Goal: Task Accomplishment & Management: Complete application form

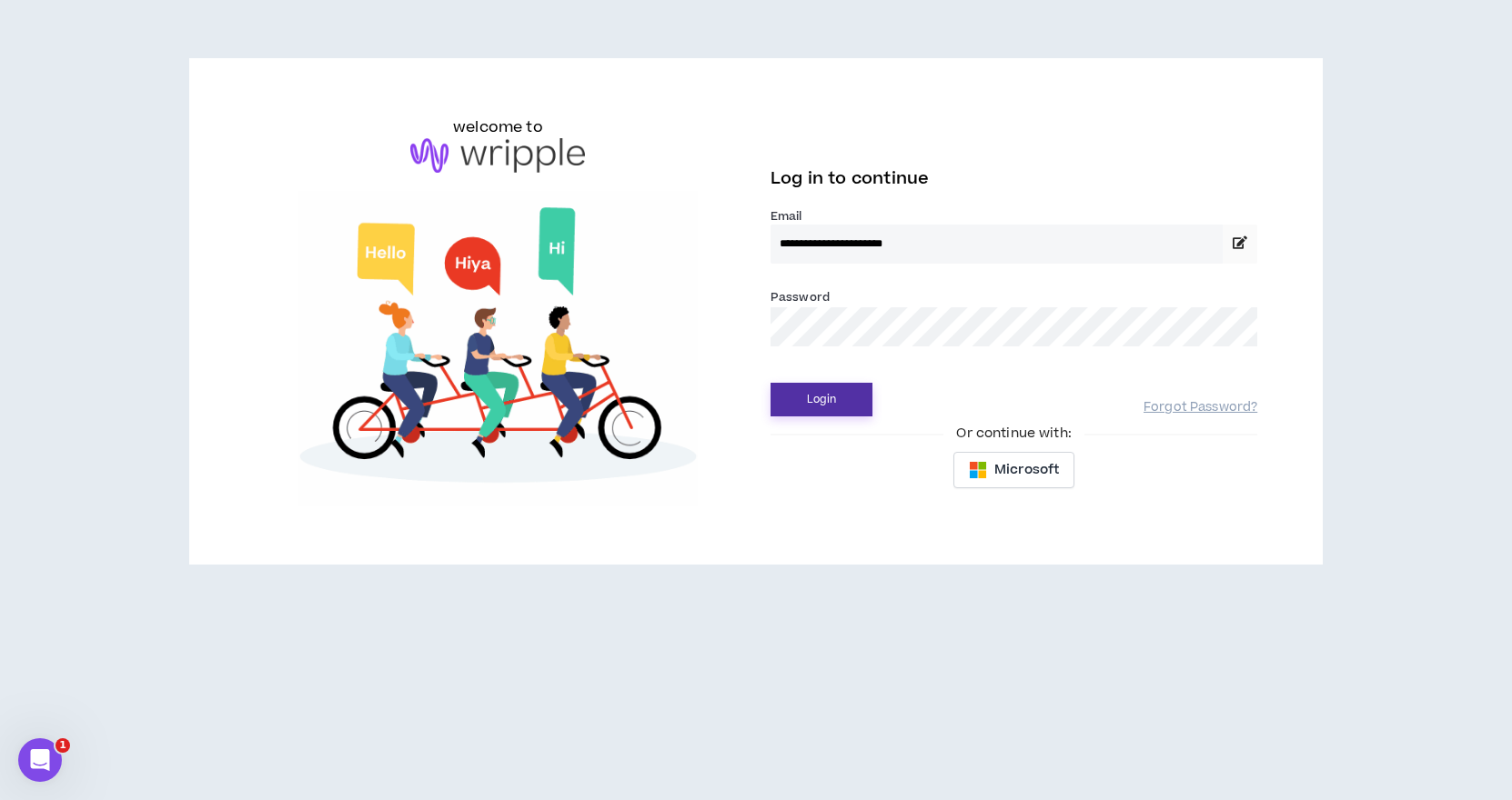
click at [820, 400] on button "Login" at bounding box center [821, 400] width 102 height 34
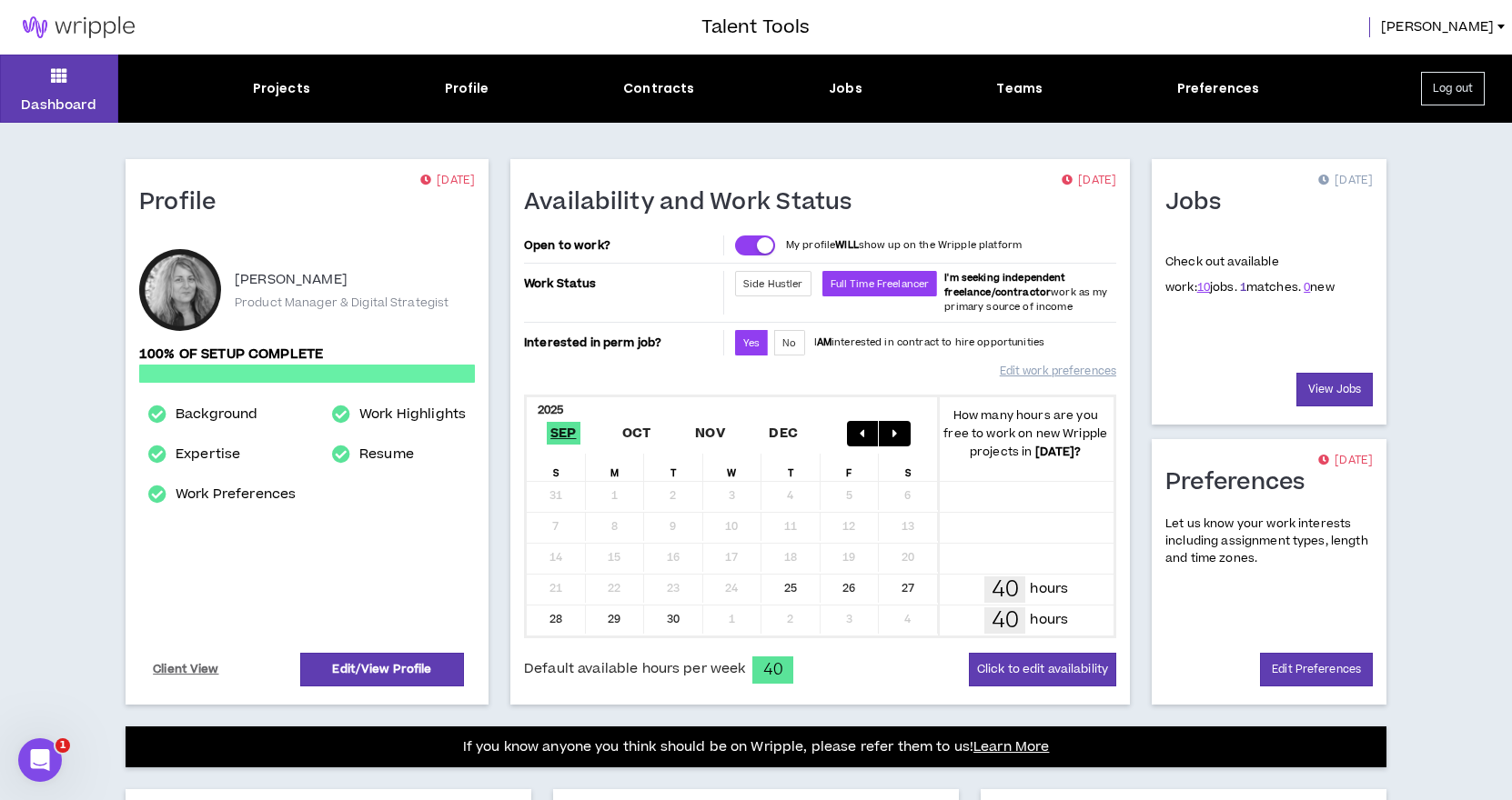
click at [1240, 286] on link "1" at bounding box center [1243, 287] width 6 height 16
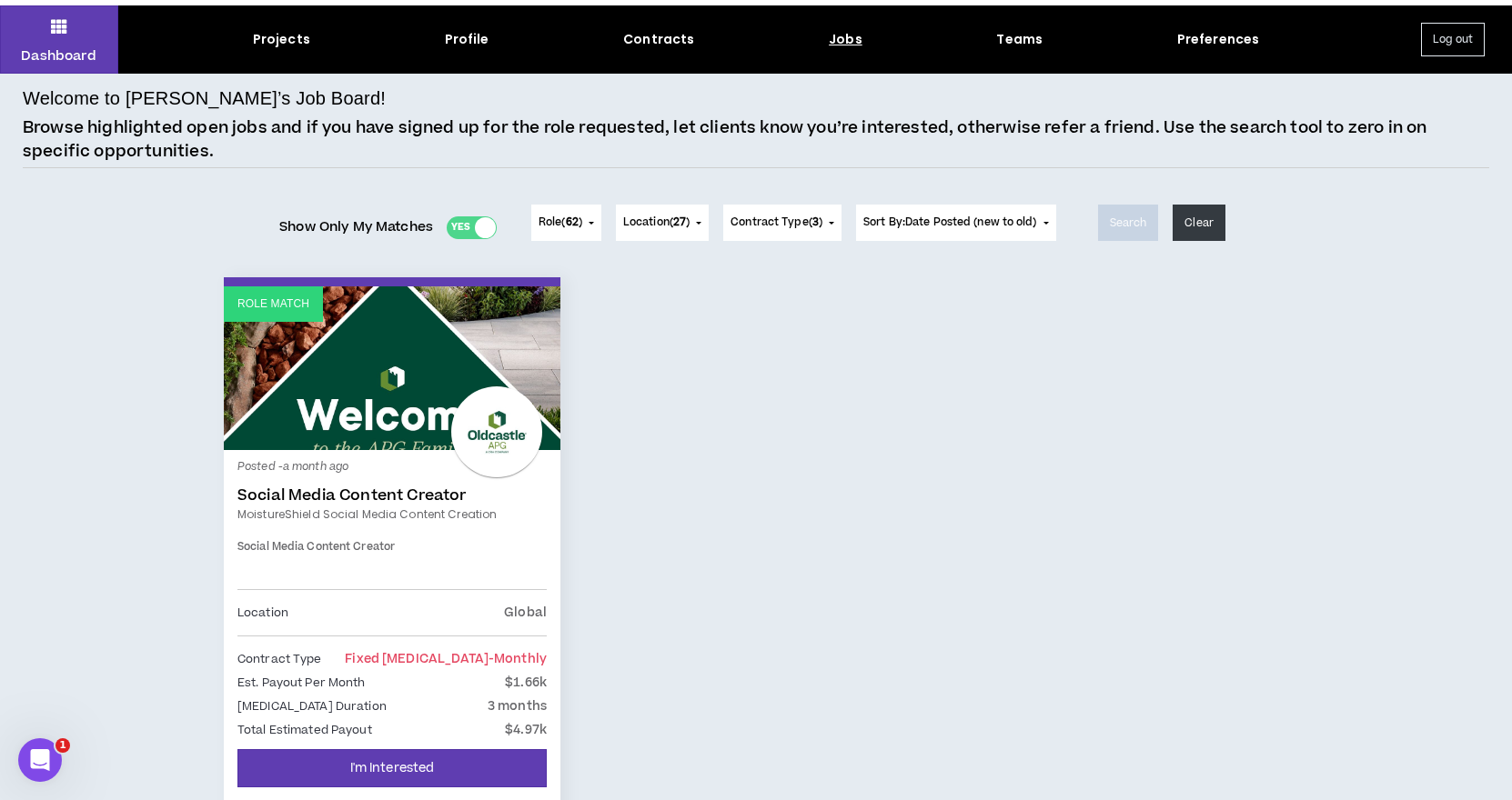
scroll to position [206, 0]
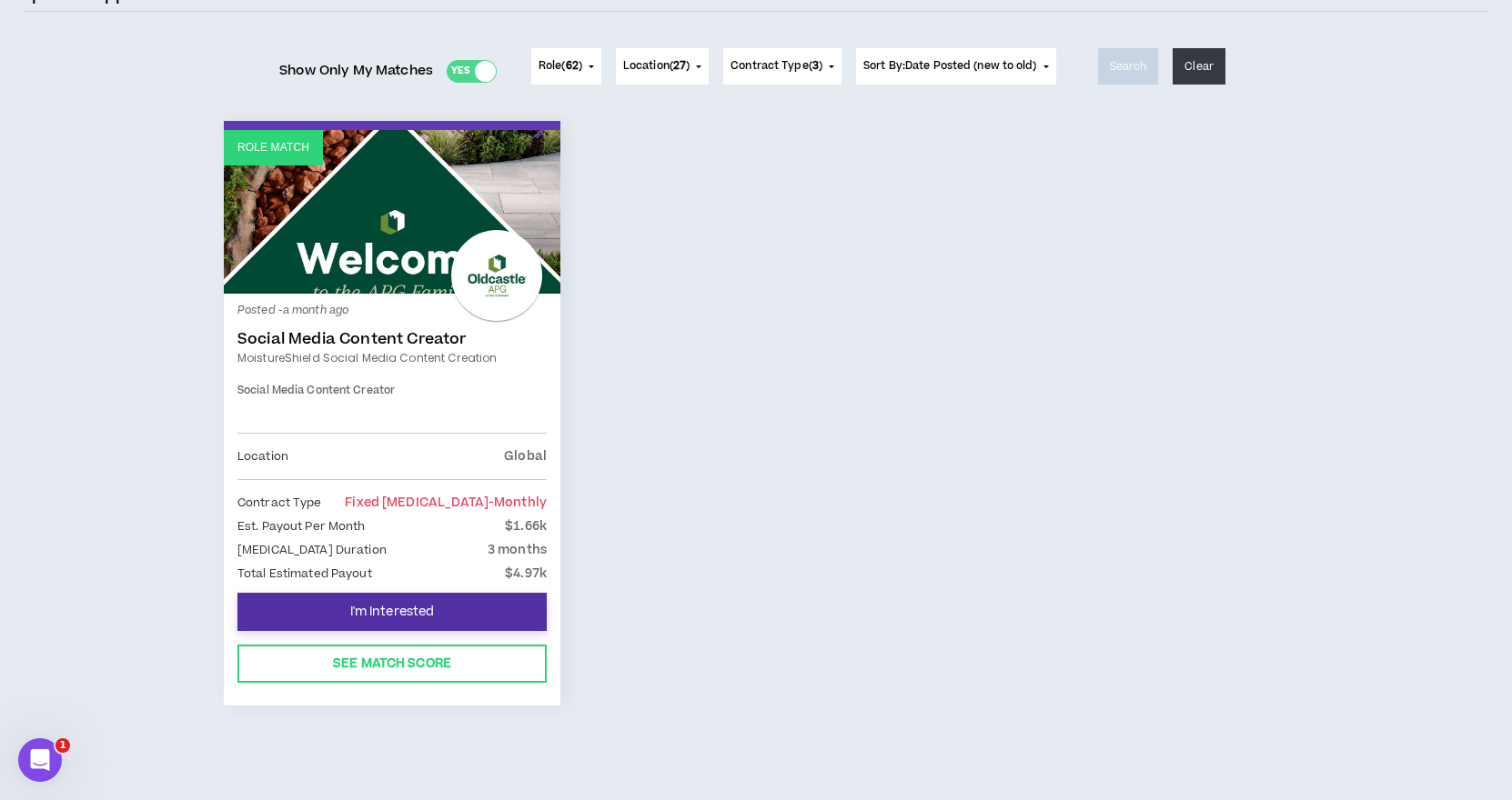
click at [382, 610] on span "I'm Interested" at bounding box center [392, 613] width 85 height 17
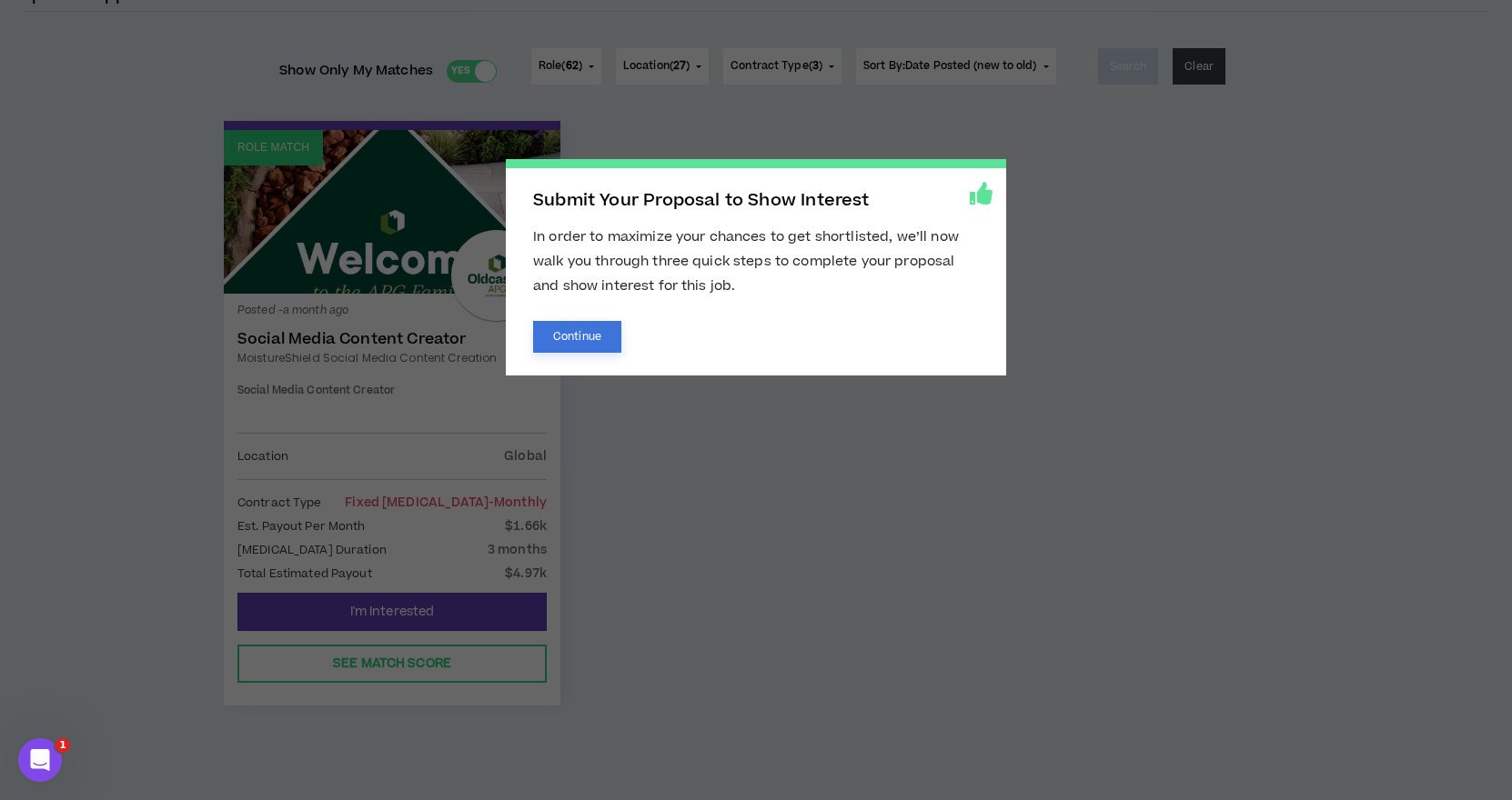
click at [580, 330] on button "Continue" at bounding box center [577, 336] width 88 height 32
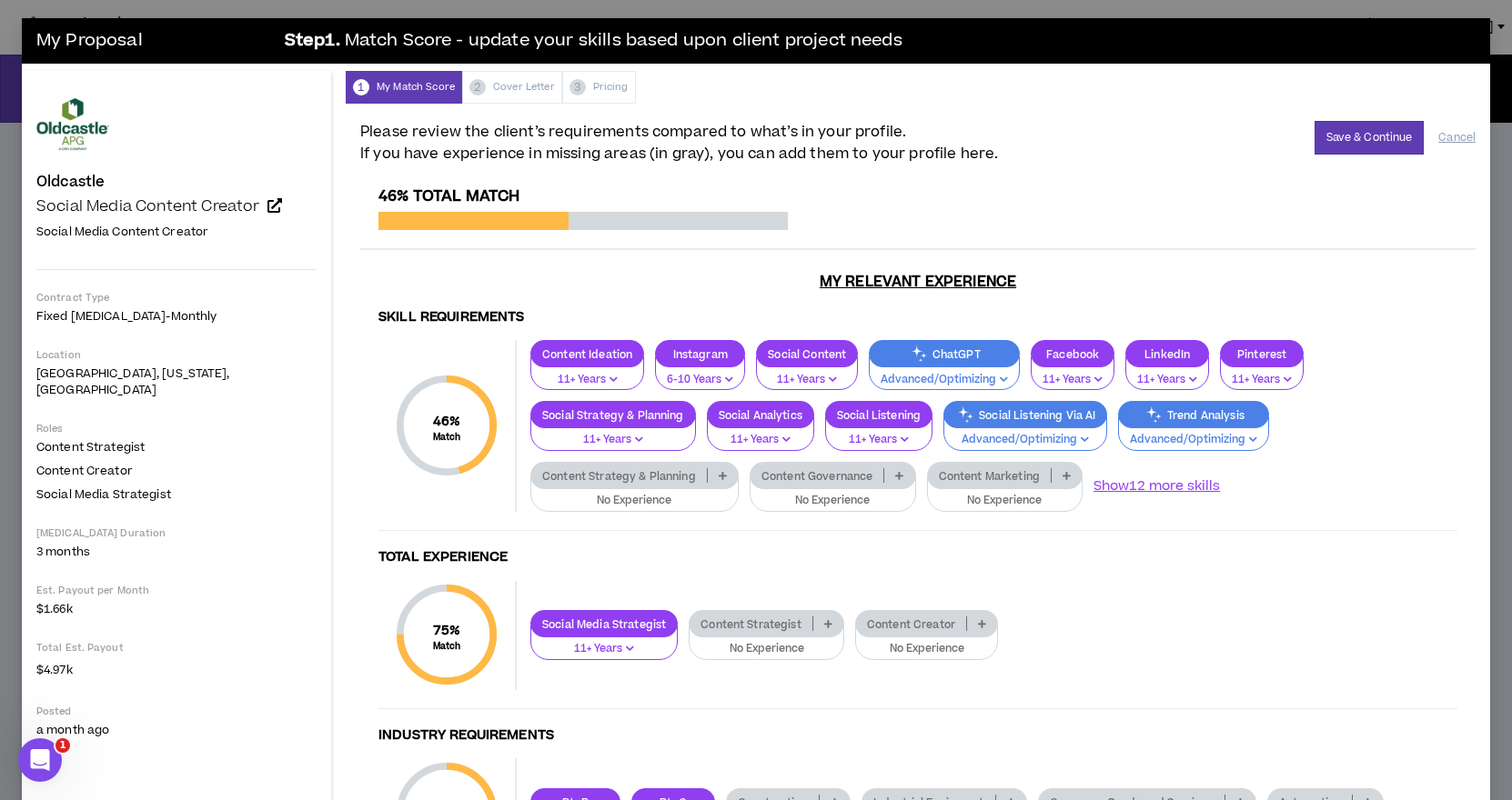
click at [719, 474] on icon at bounding box center [723, 475] width 8 height 9
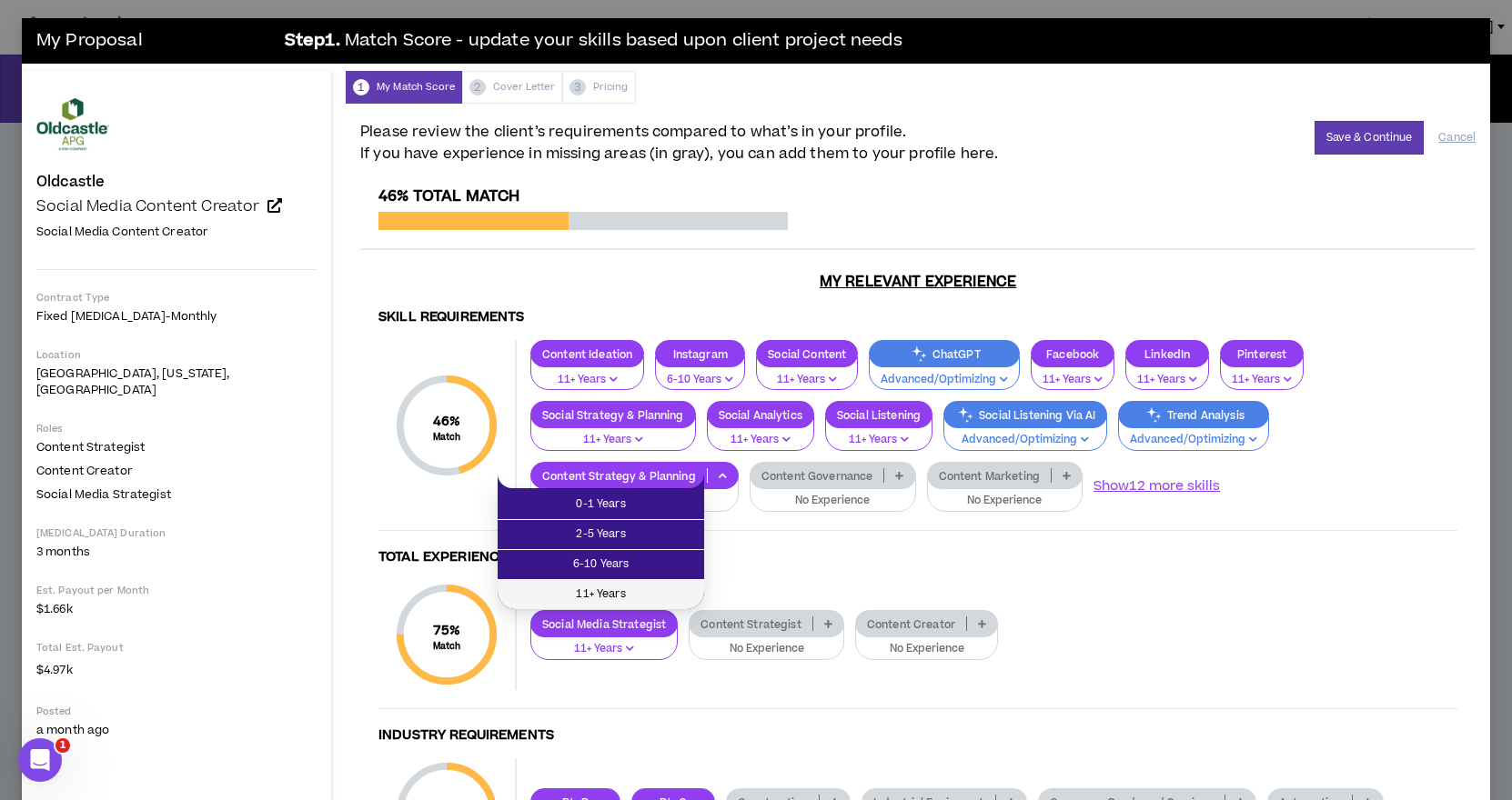
click at [649, 581] on li "11+ Years" at bounding box center [601, 595] width 207 height 29
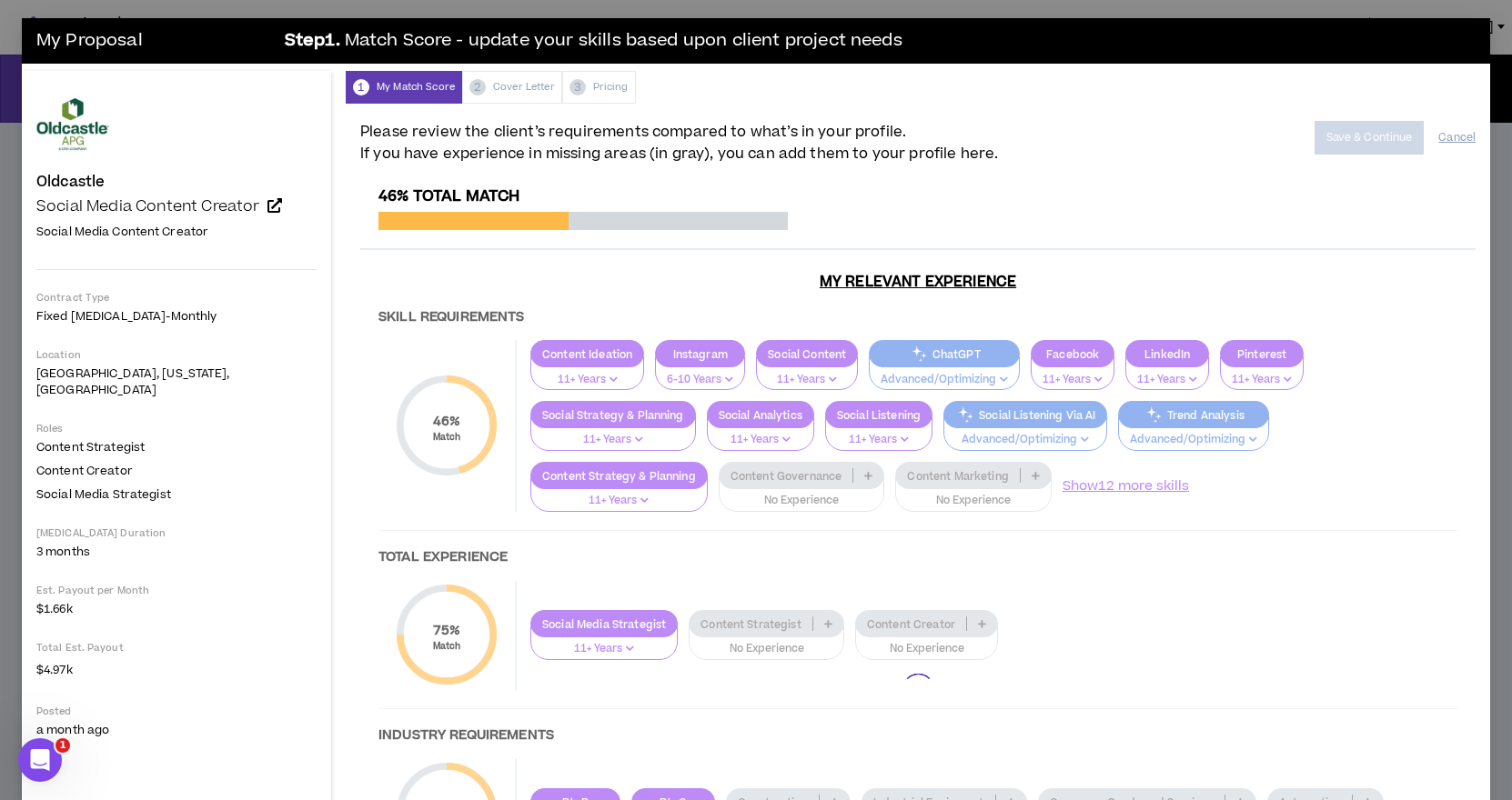
click at [644, 475] on div at bounding box center [918, 689] width 1116 height 1004
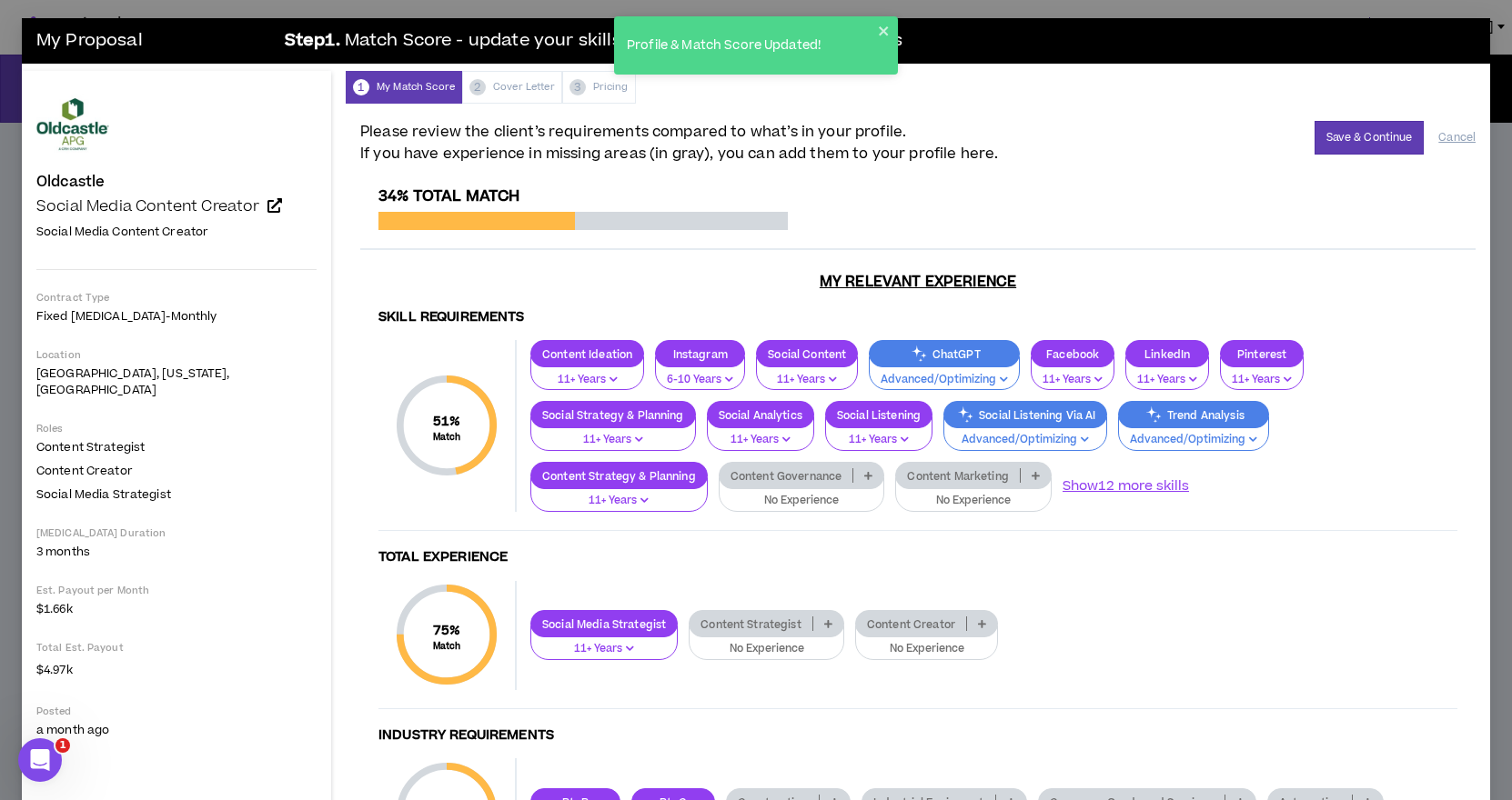
click at [864, 475] on icon at bounding box center [868, 475] width 8 height 9
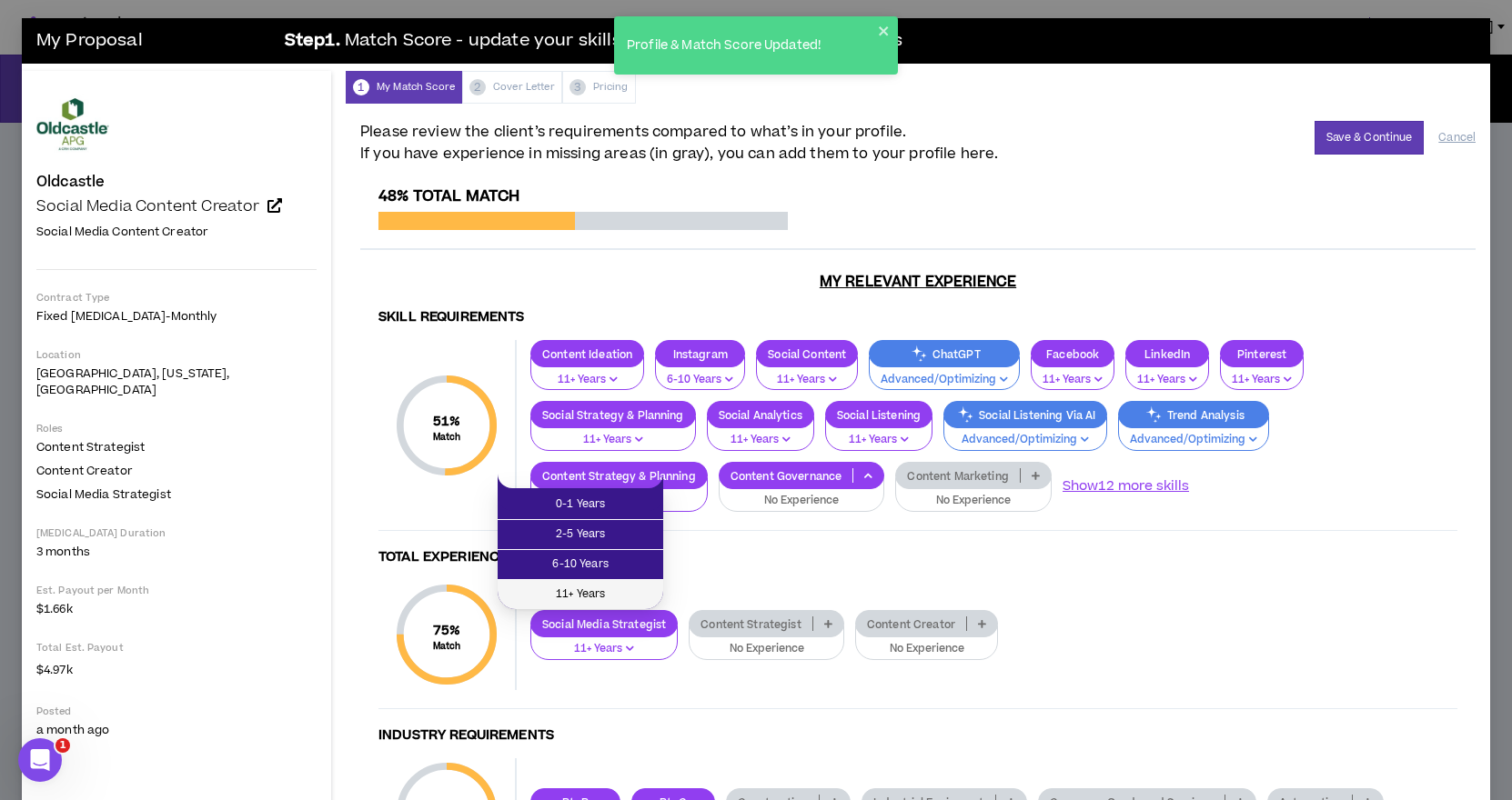
click at [619, 587] on span "11+ Years" at bounding box center [580, 595] width 144 height 20
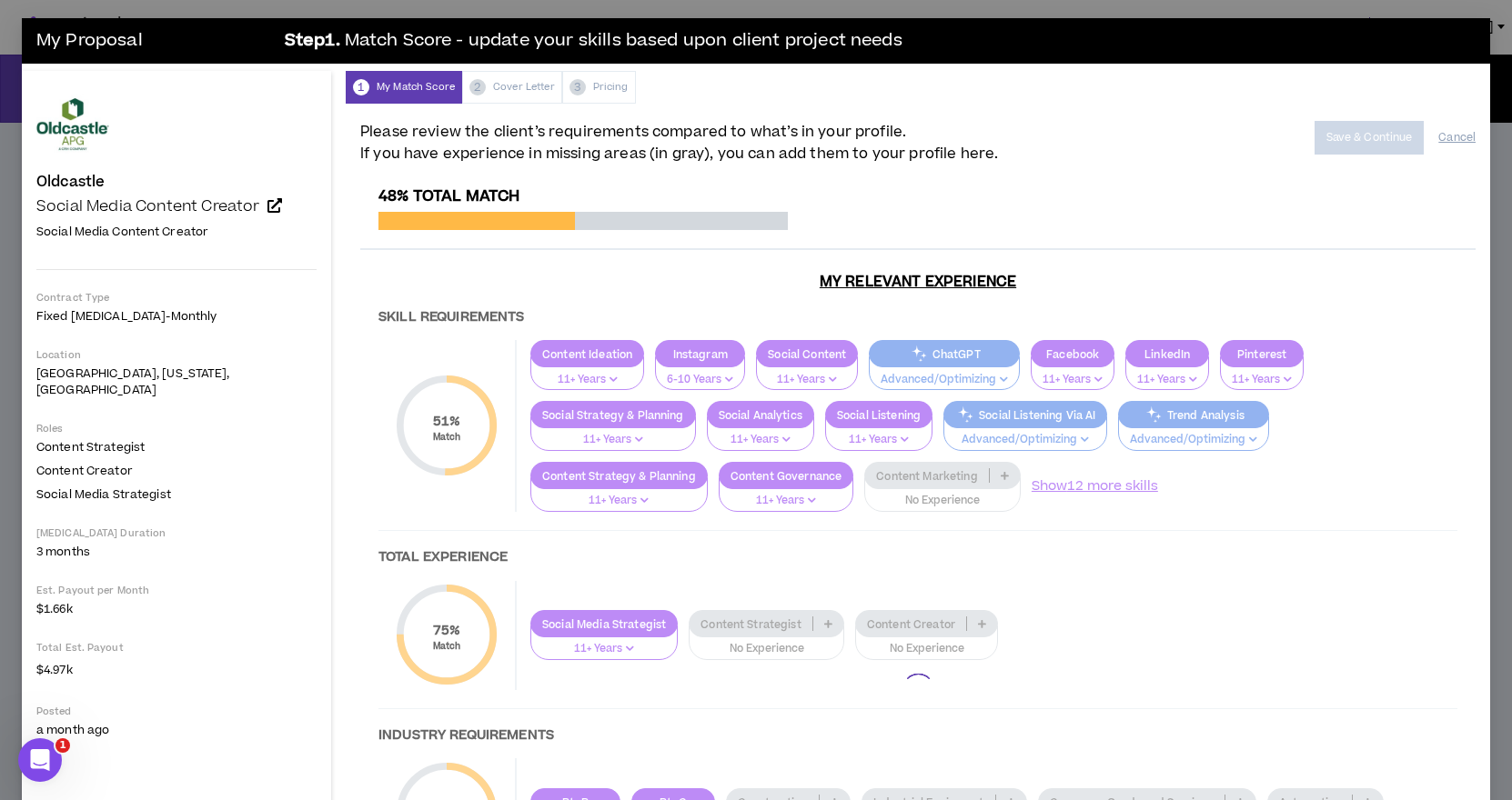
click at [785, 474] on div at bounding box center [918, 689] width 1116 height 1004
click at [778, 475] on div at bounding box center [918, 689] width 1116 height 1004
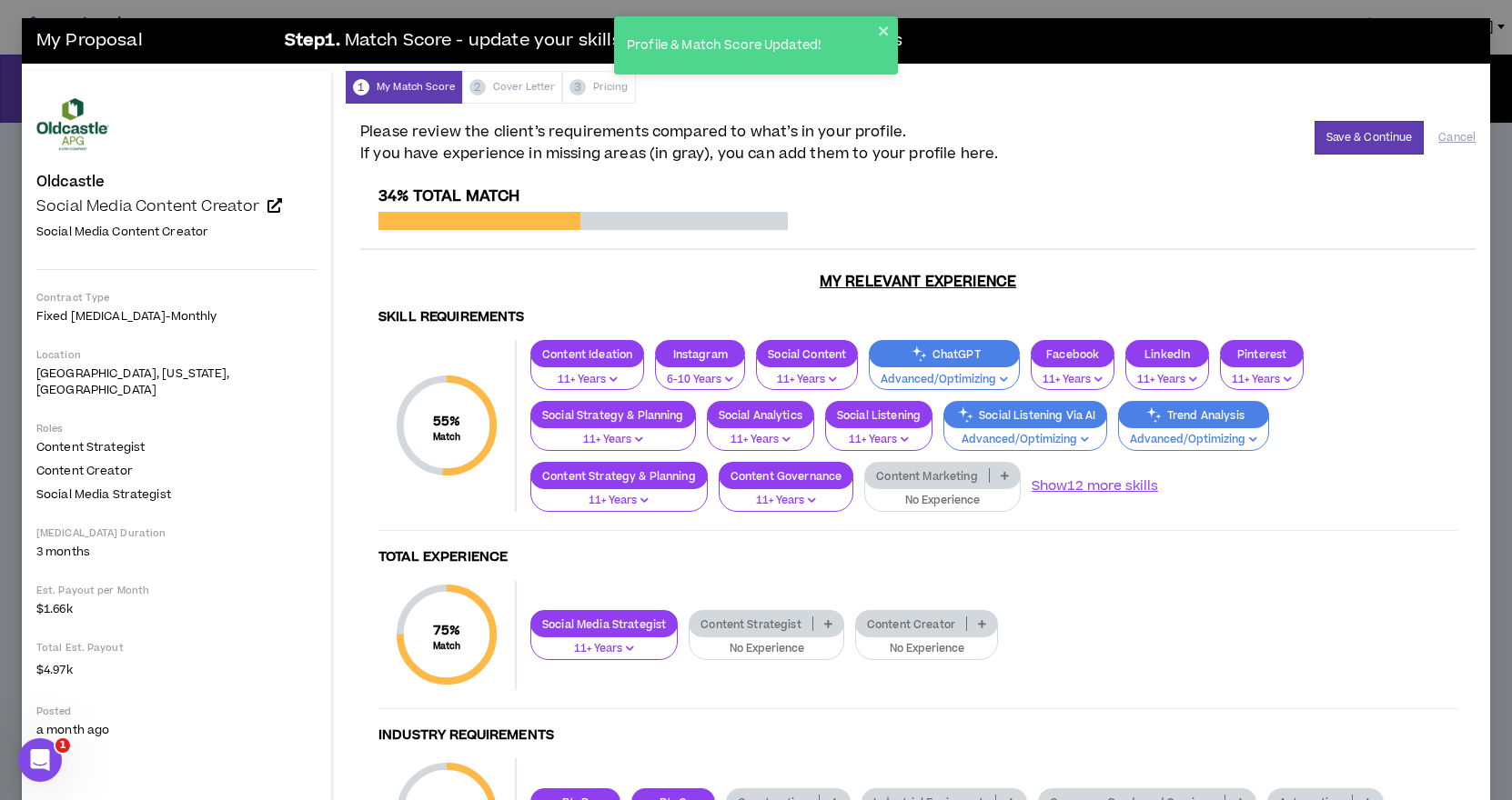
click at [1001, 475] on icon at bounding box center [1004, 475] width 8 height 9
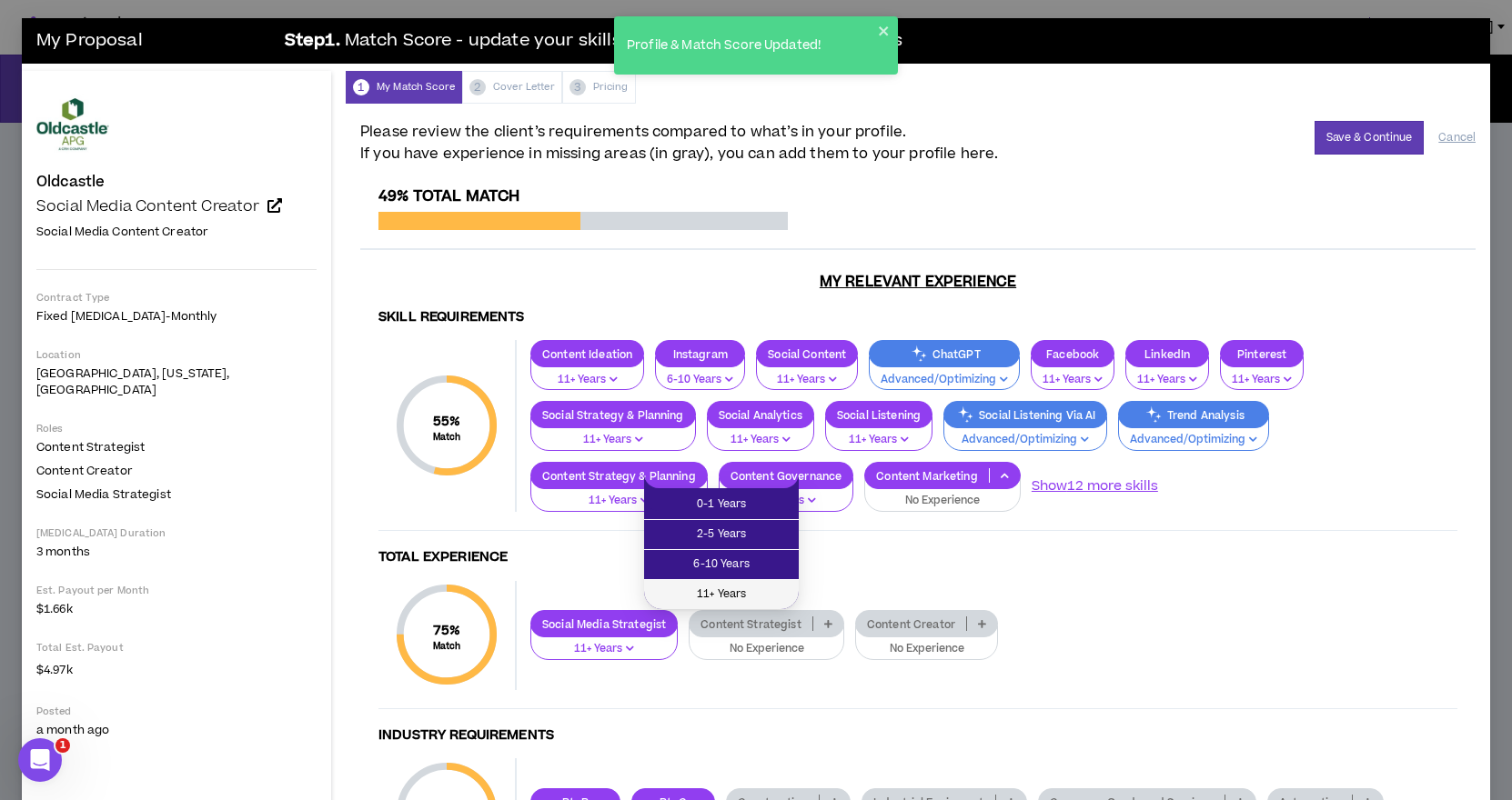
click at [719, 589] on span "11+ Years" at bounding box center [721, 595] width 133 height 20
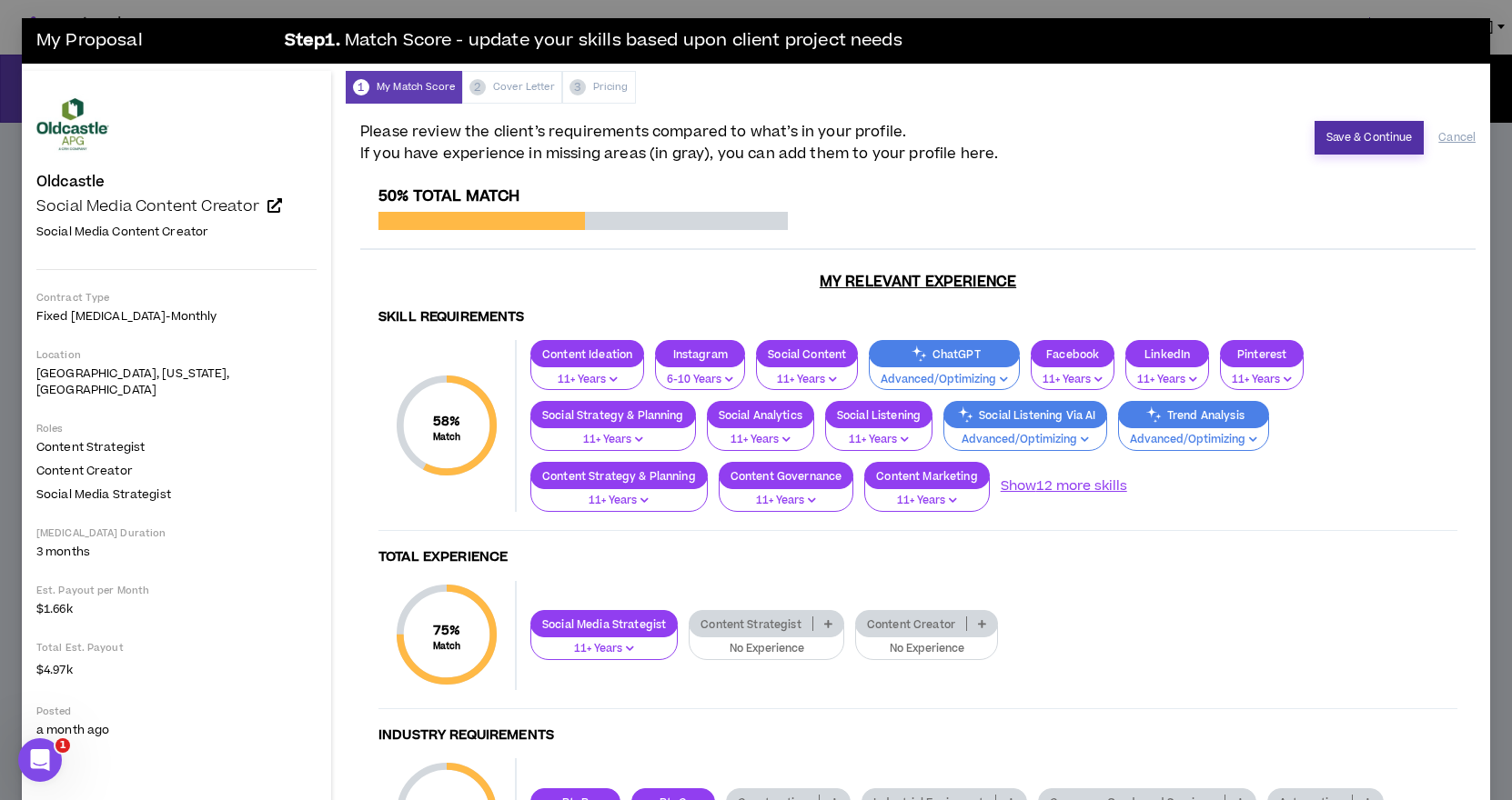
click at [1356, 136] on button "Save & Continue" at bounding box center [1370, 137] width 110 height 34
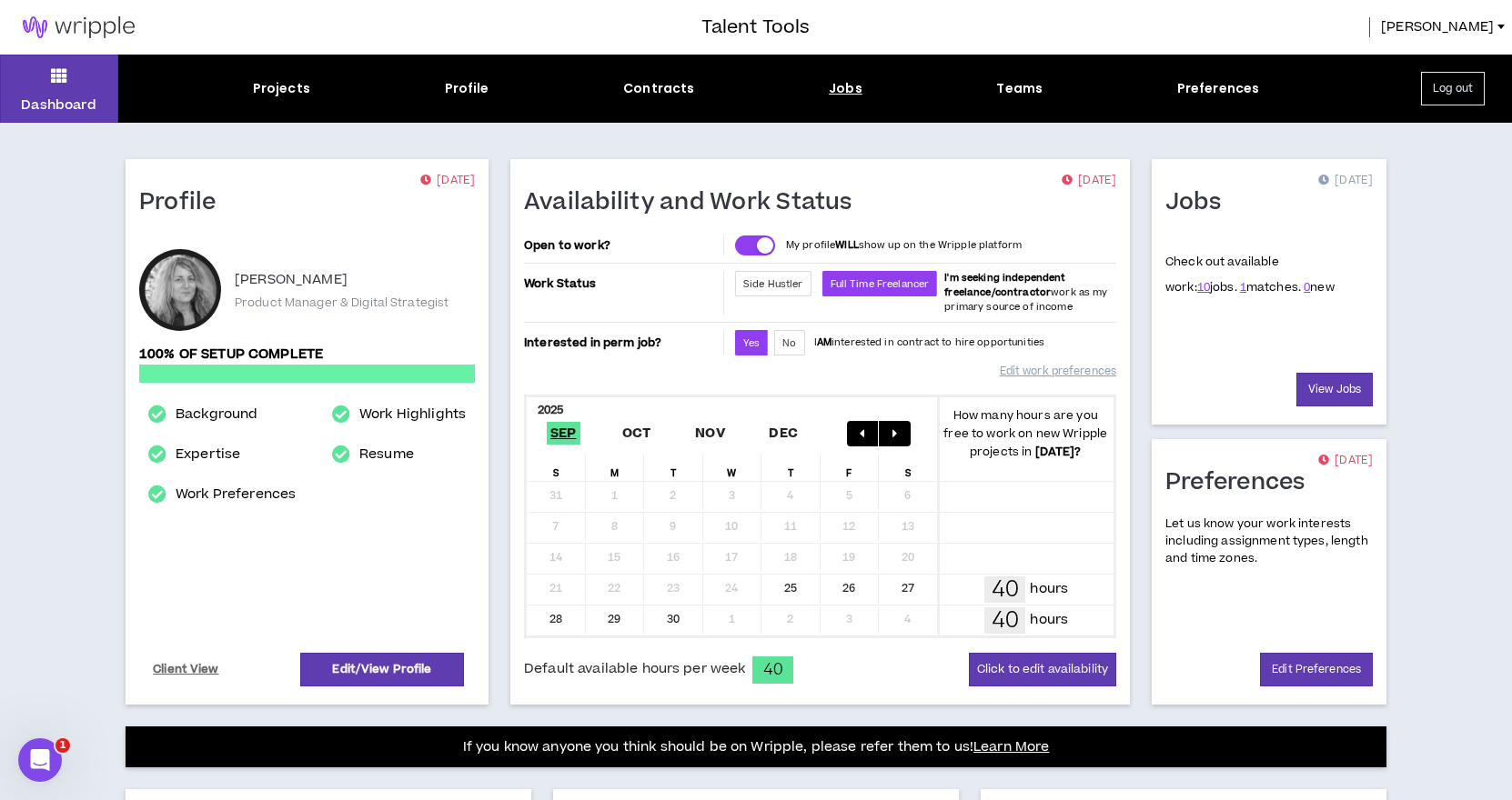
click at [842, 85] on div "Jobs" at bounding box center [845, 89] width 34 height 19
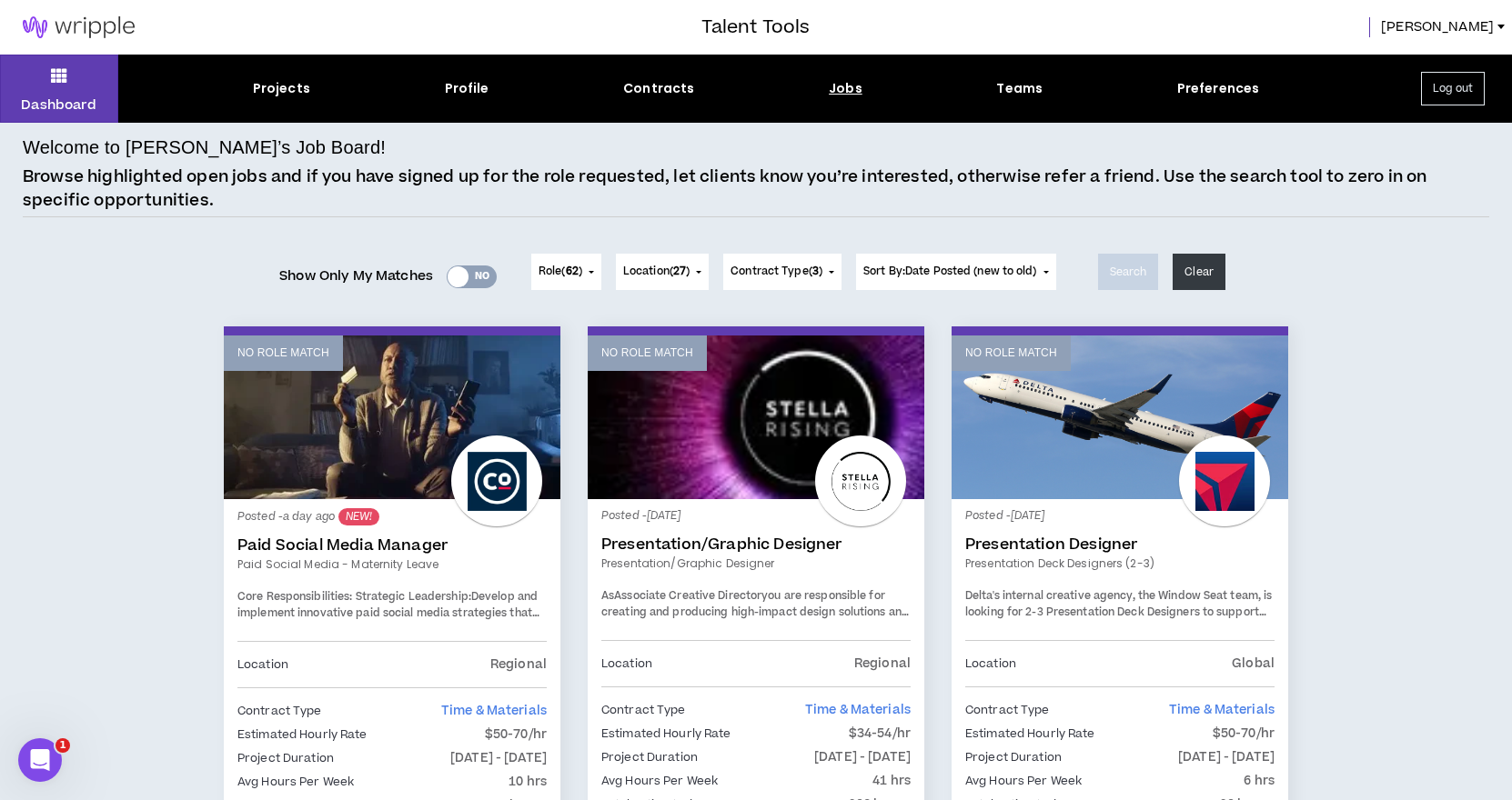
click at [453, 272] on div at bounding box center [457, 276] width 21 height 21
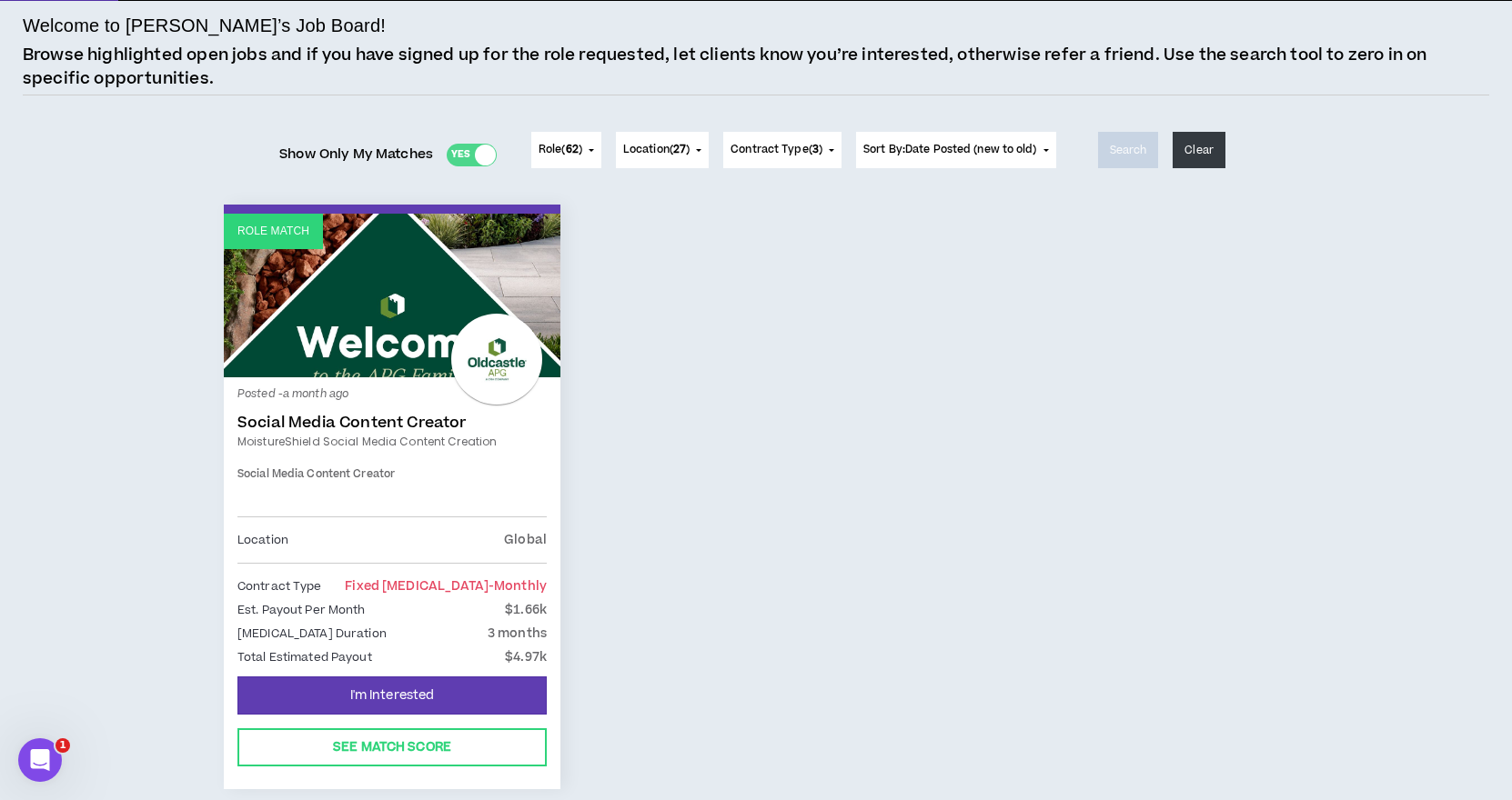
scroll to position [128, 0]
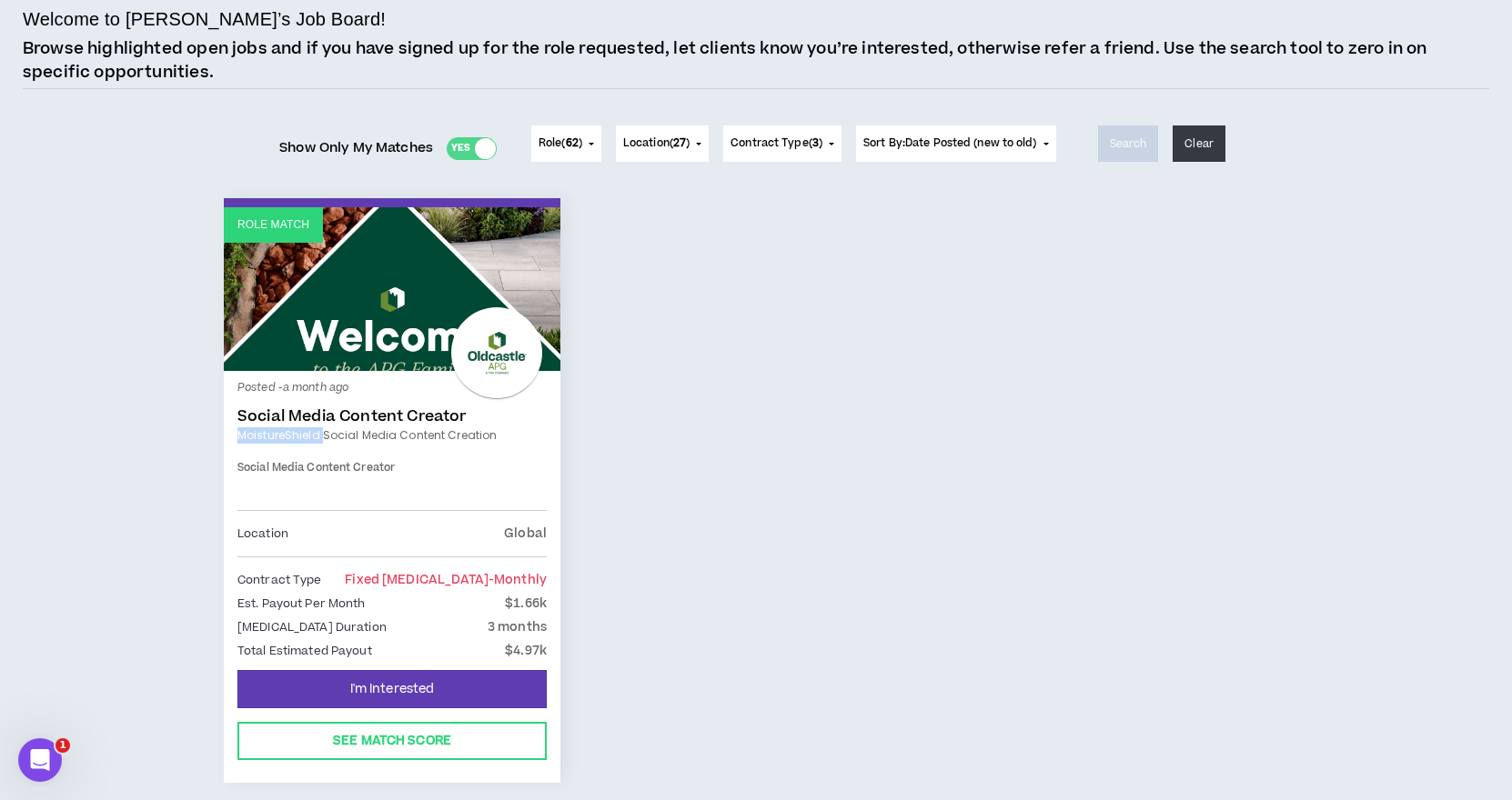
drag, startPoint x: 232, startPoint y: 431, endPoint x: 321, endPoint y: 437, distance: 89.2
click at [321, 437] on div "Posted - a month ago Social Media Content Creator MoistureShield Social Media C…" at bounding box center [392, 520] width 337 height 298
click at [478, 147] on div at bounding box center [485, 148] width 21 height 21
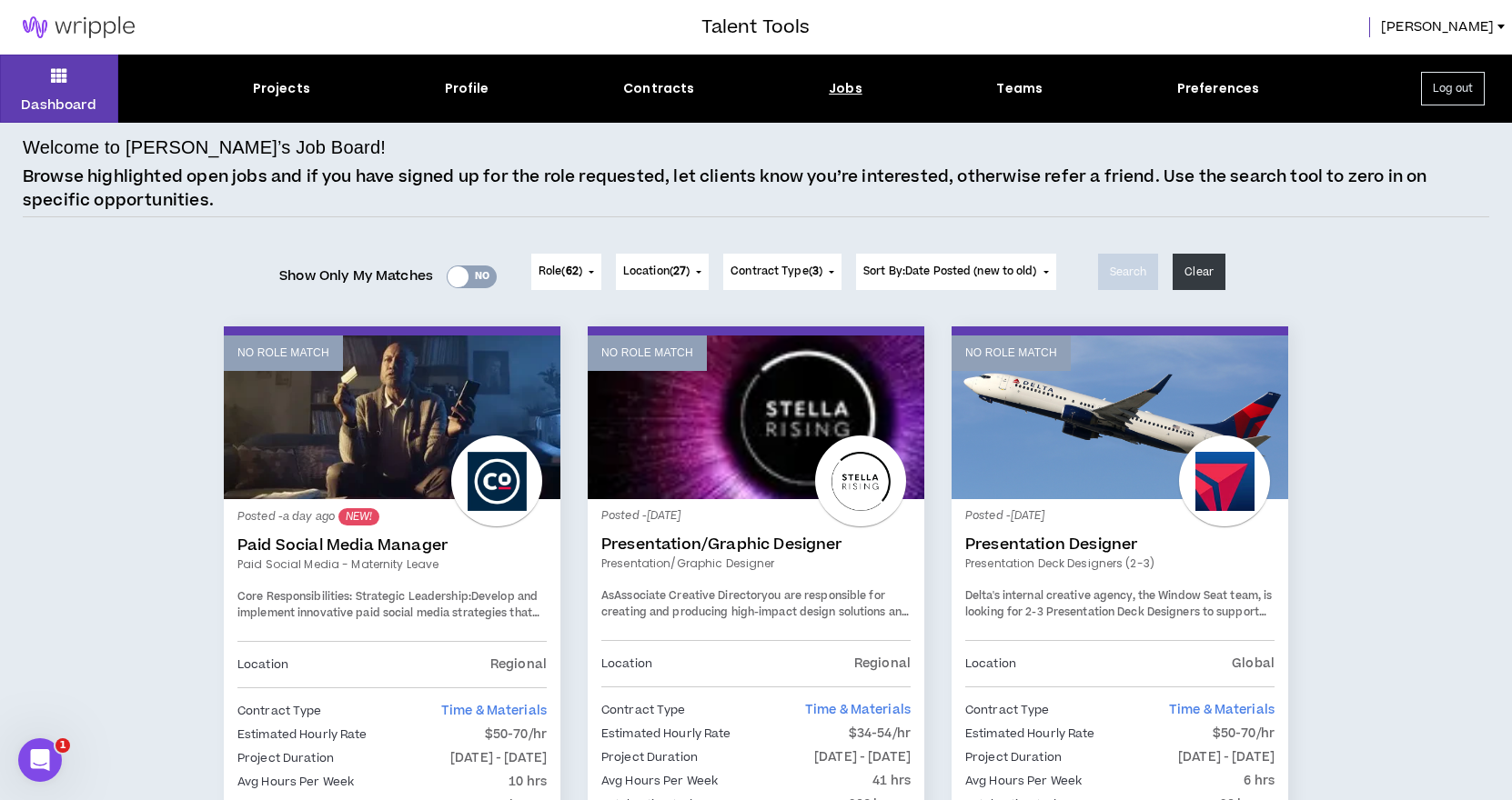
click at [699, 272] on button "Location ( 27 )" at bounding box center [661, 272] width 92 height 37
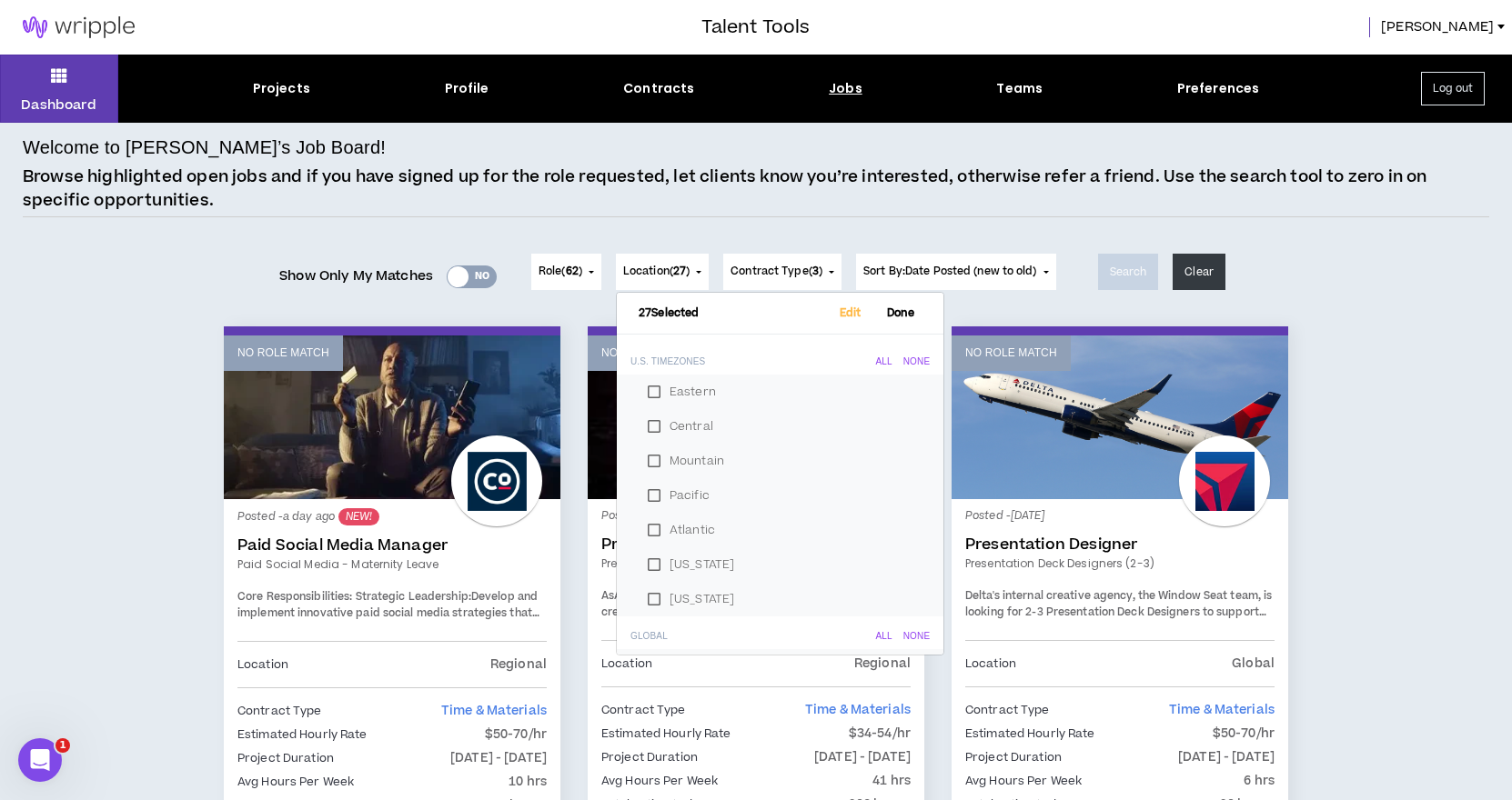
click at [548, 208] on p "Browse highlighted open jobs and if you have signed up for the role requested, …" at bounding box center [756, 188] width 1467 height 47
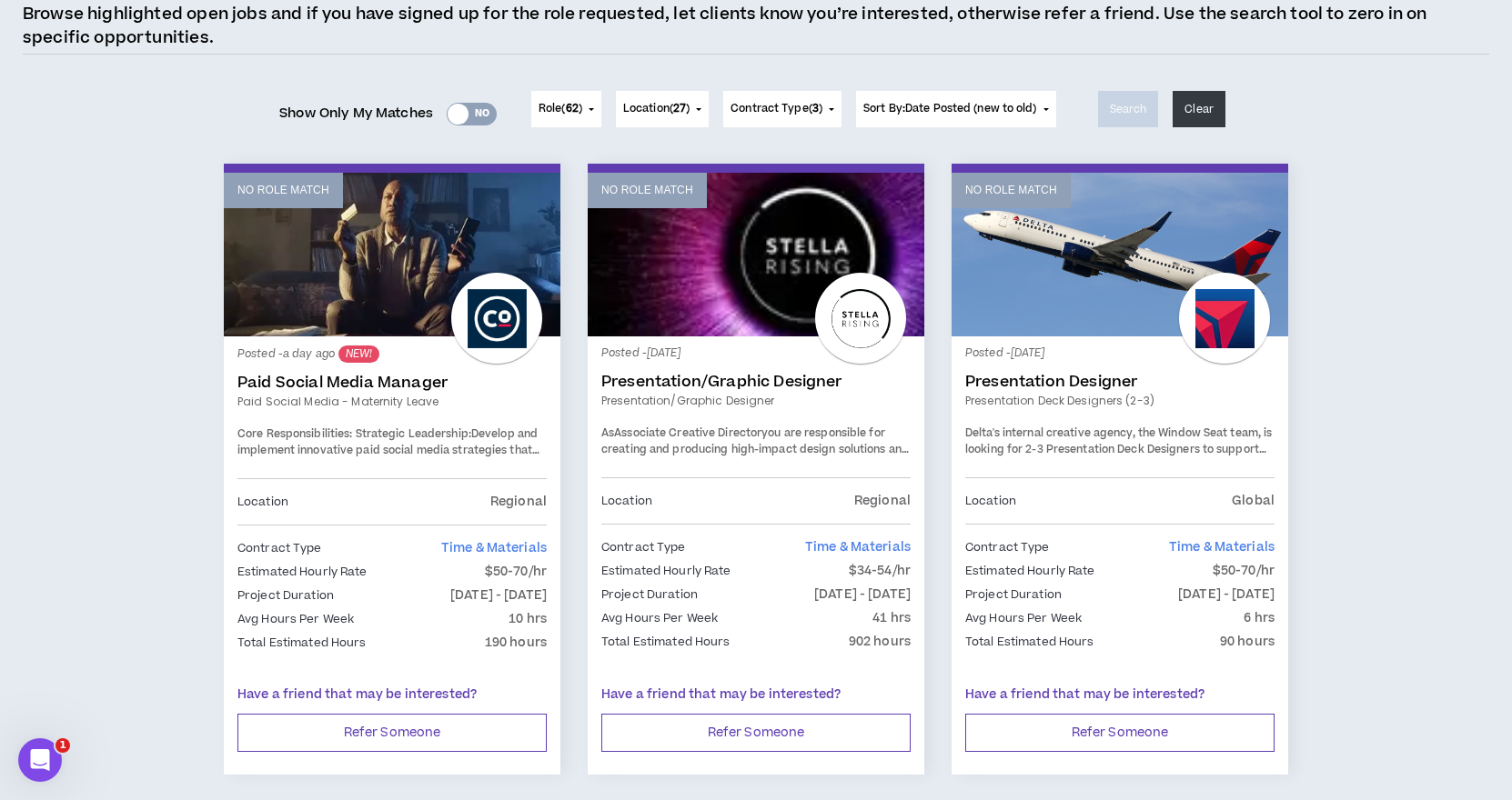
scroll to position [168, 0]
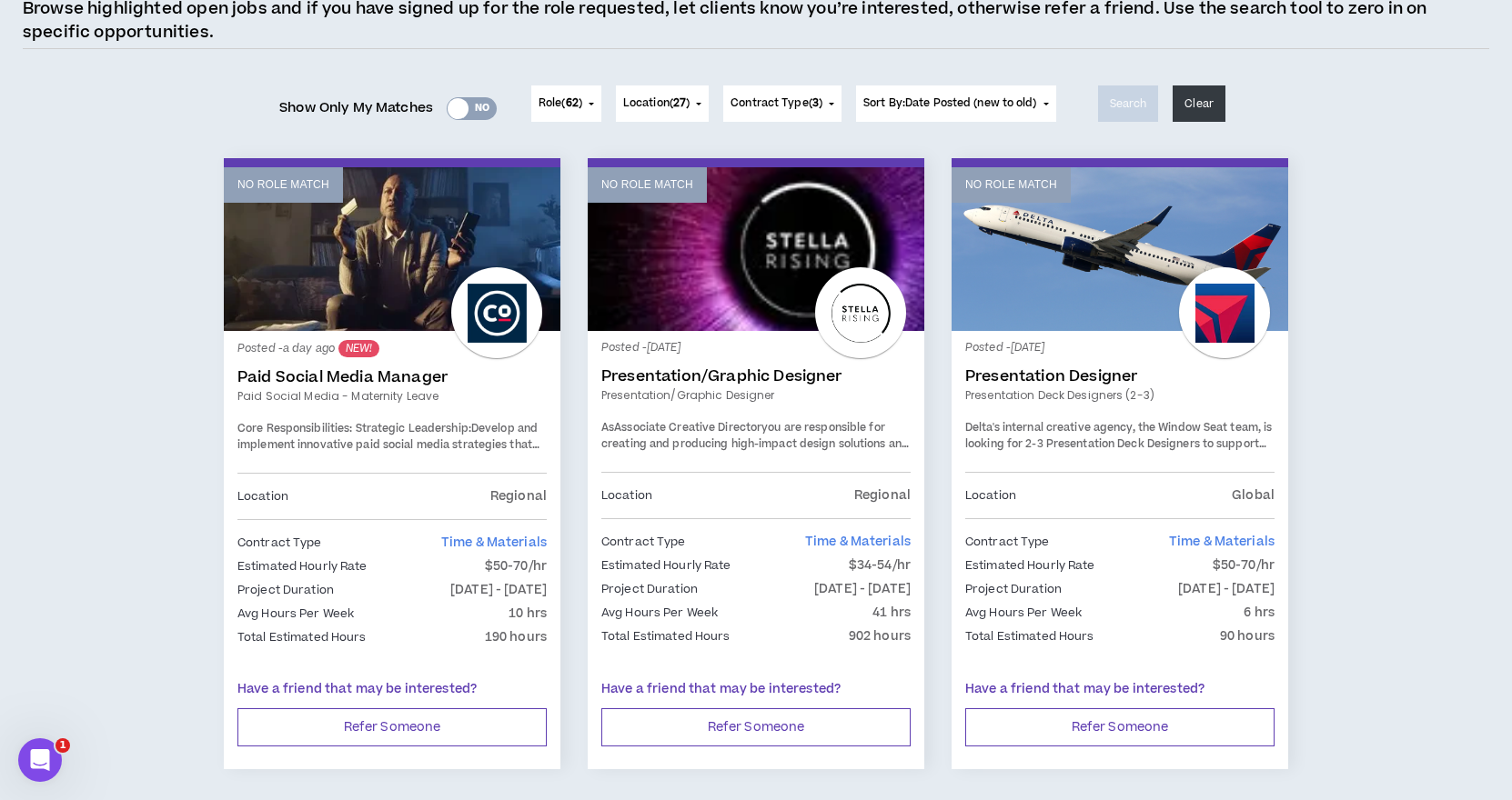
click at [343, 378] on link "Paid Social Media Manager" at bounding box center [392, 378] width 309 height 18
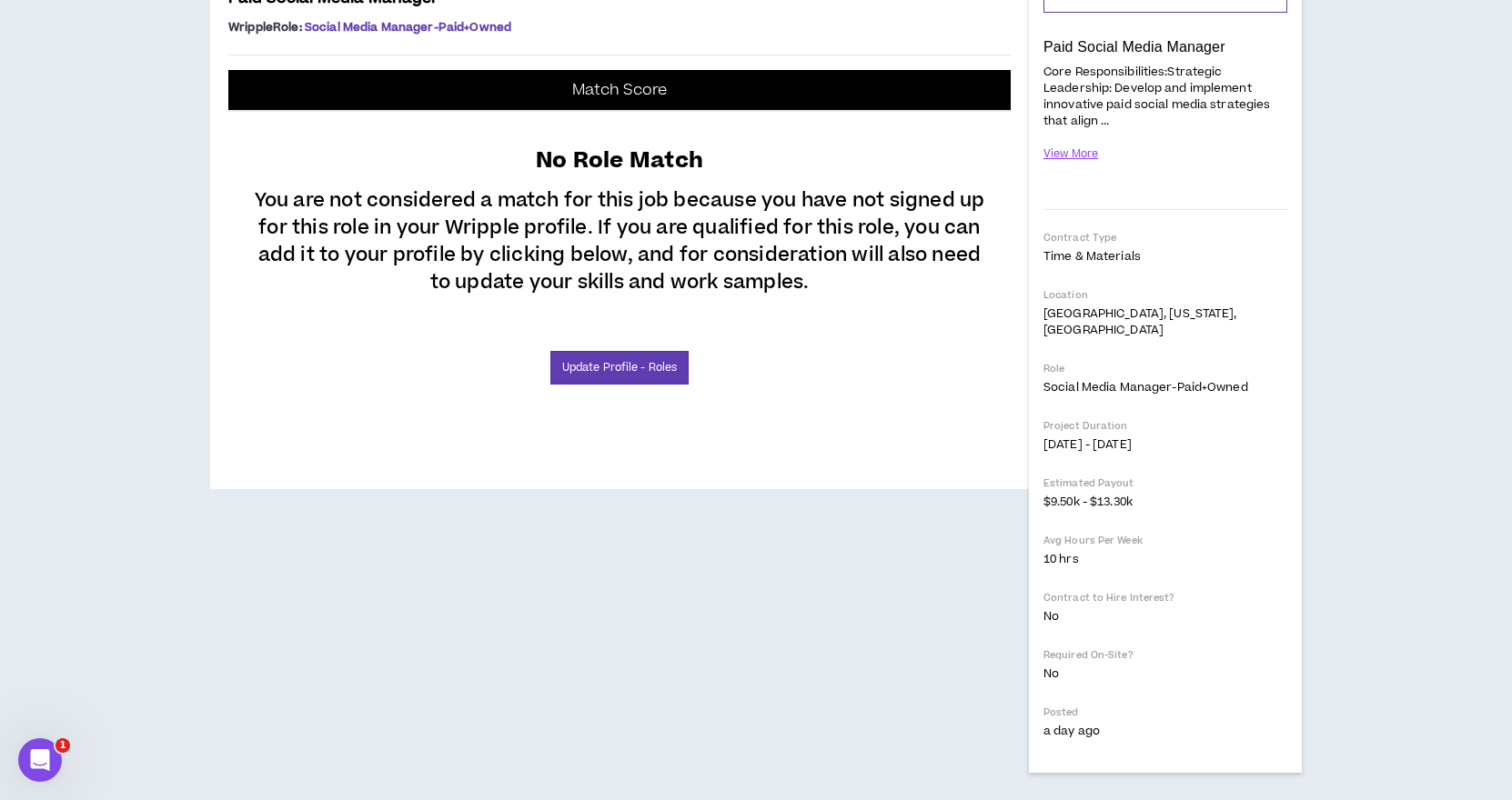
scroll to position [505, 0]
click at [600, 385] on link "Update Profile - Roles" at bounding box center [619, 368] width 138 height 34
select select "***"
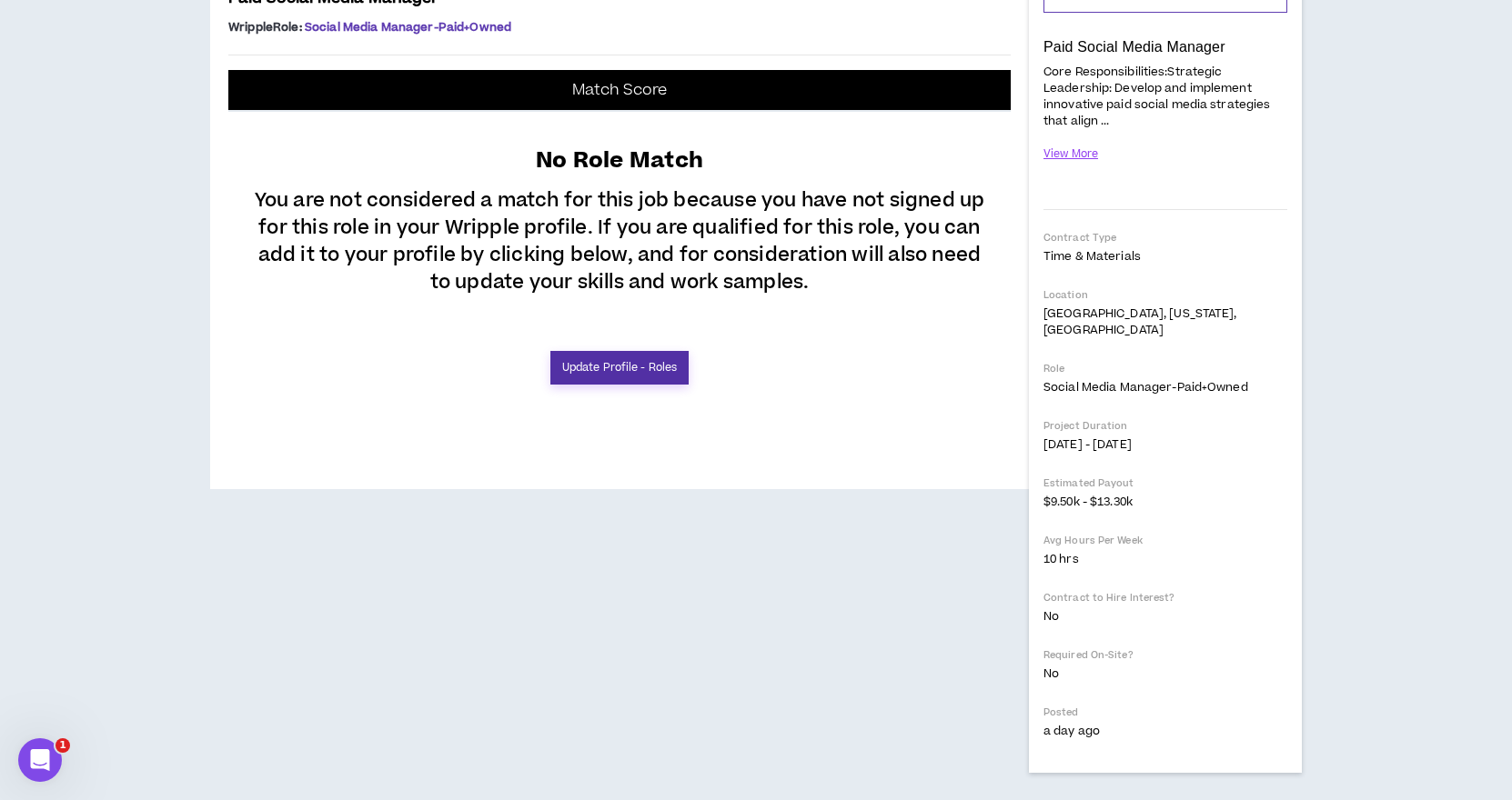
select select "***"
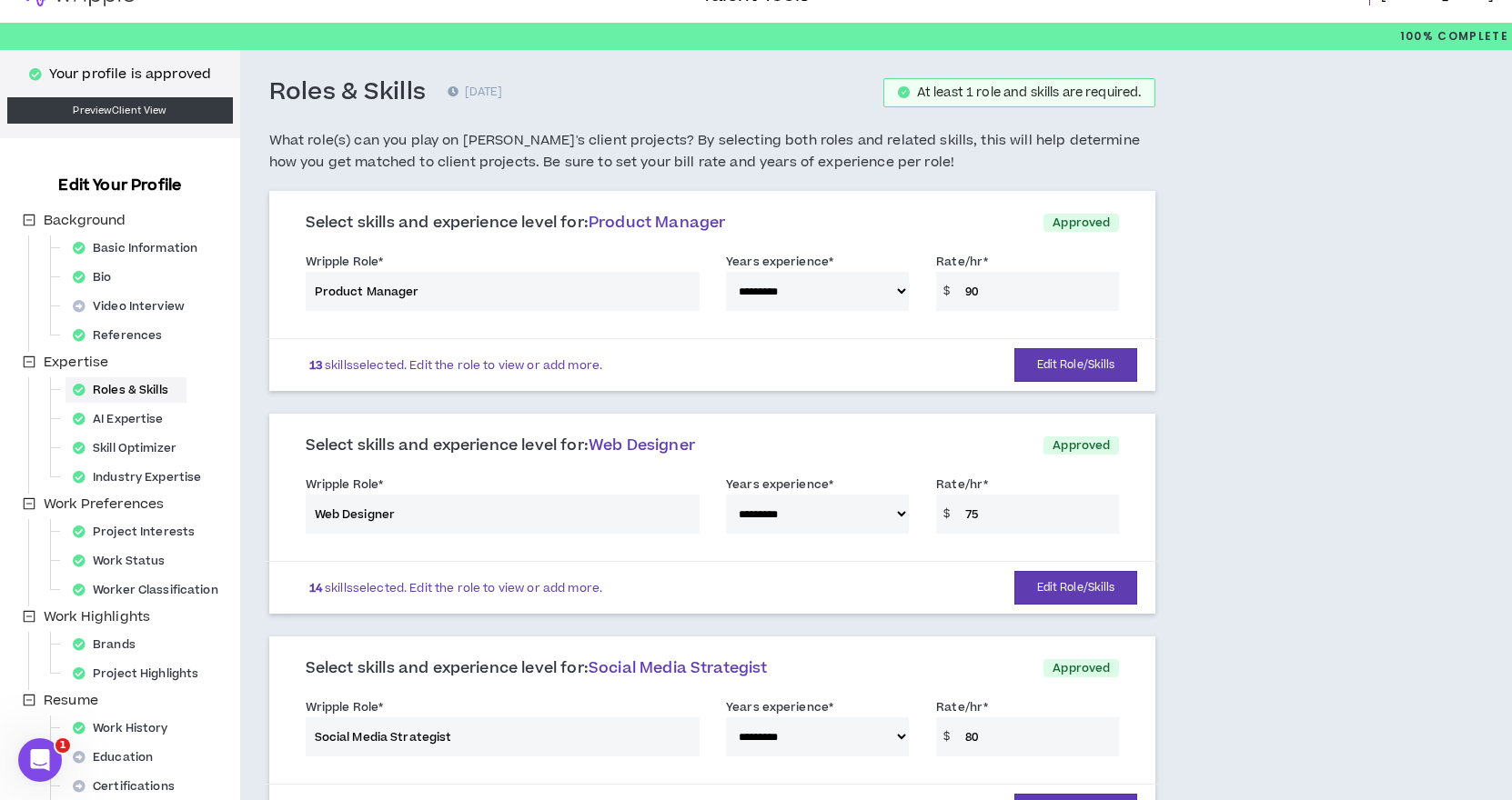
scroll to position [17, 0]
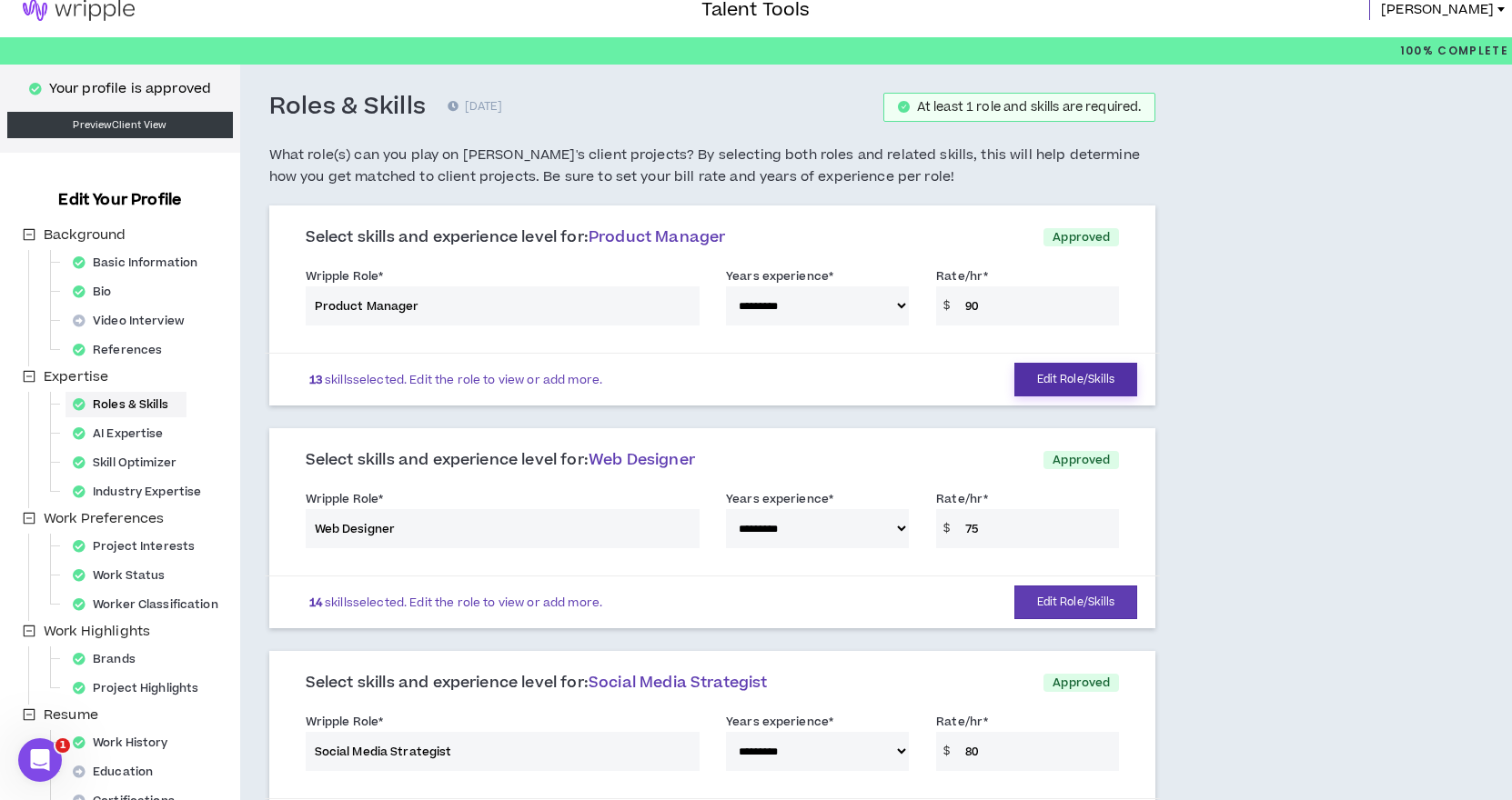
click at [1054, 382] on button "Edit Role/Skills" at bounding box center [1076, 379] width 123 height 34
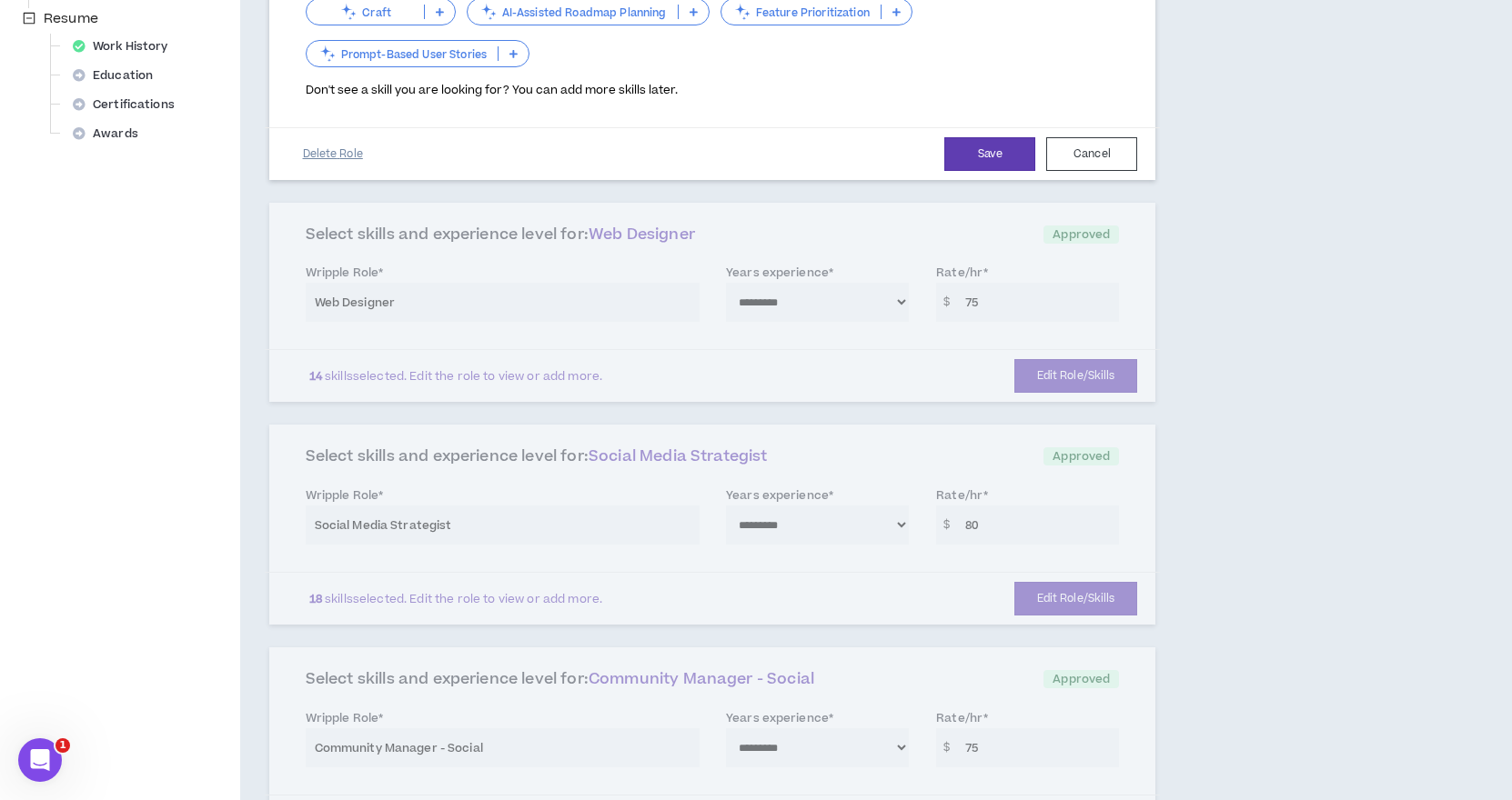
scroll to position [712, 0]
click at [1057, 537] on div "**********" at bounding box center [713, 527] width 887 height 200
click at [1069, 539] on div "**********" at bounding box center [713, 527] width 887 height 200
click at [986, 139] on button "Save" at bounding box center [990, 155] width 91 height 34
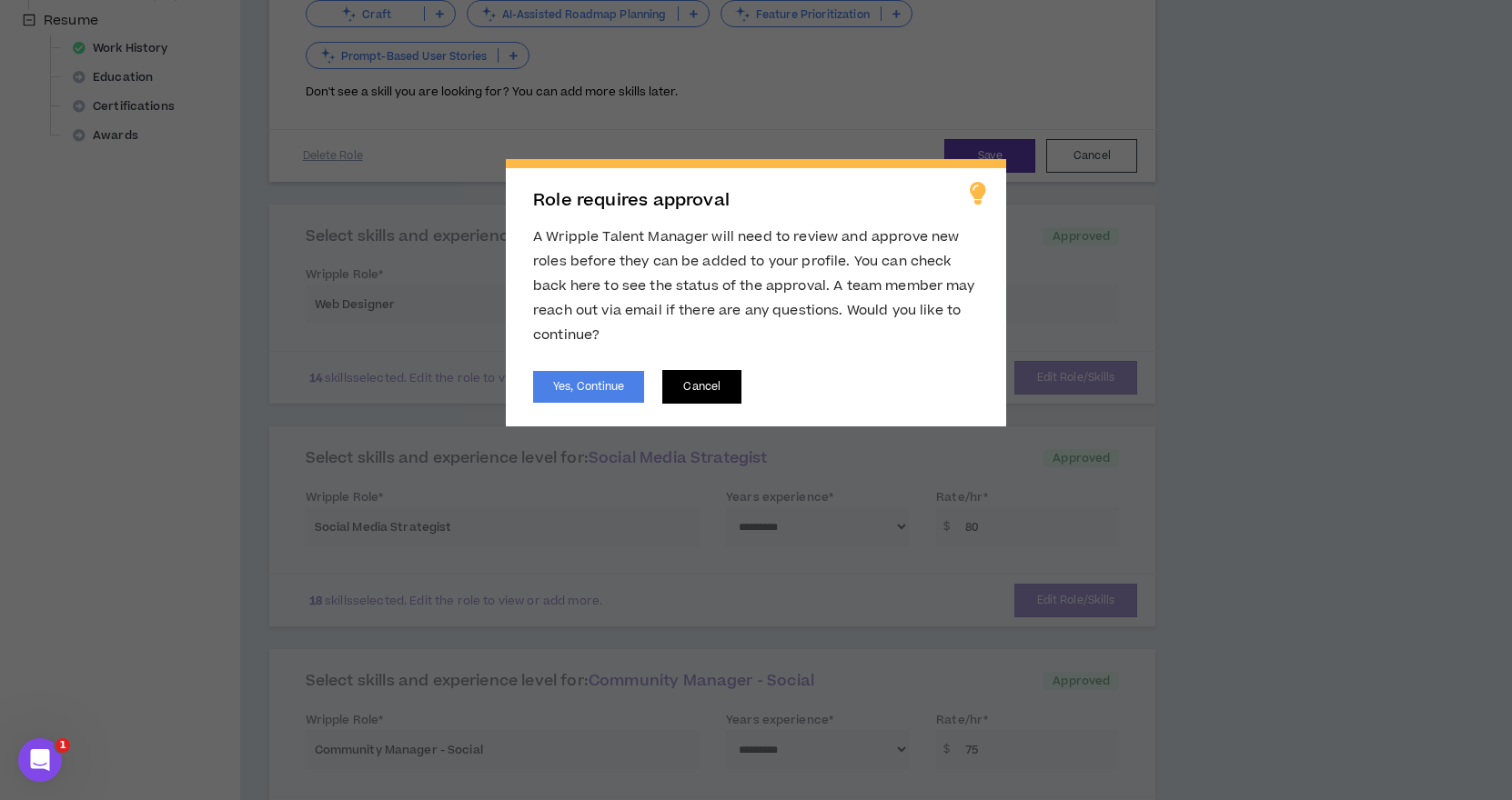
click at [698, 389] on button "Cancel" at bounding box center [702, 387] width 80 height 34
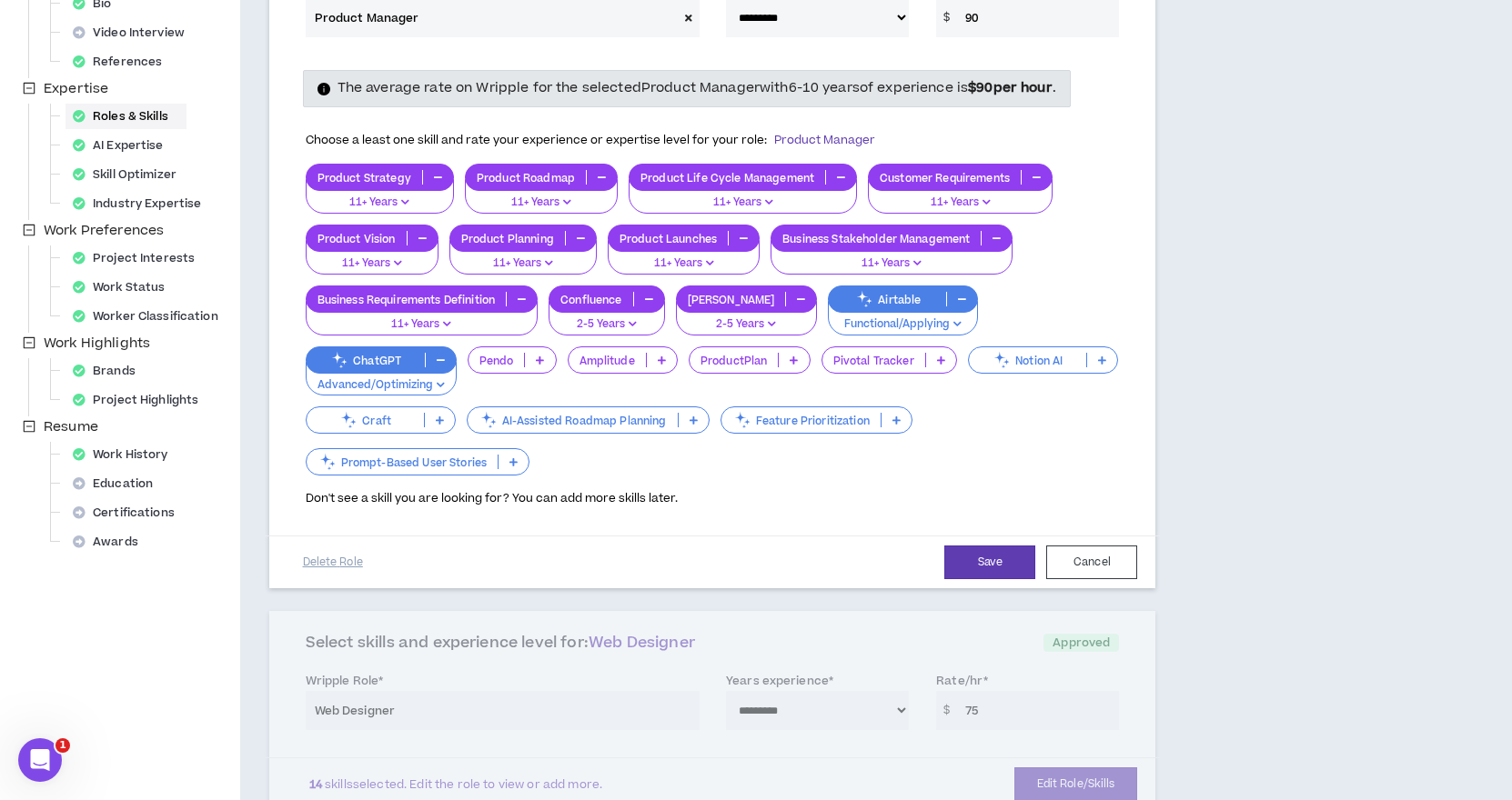
scroll to position [193, 0]
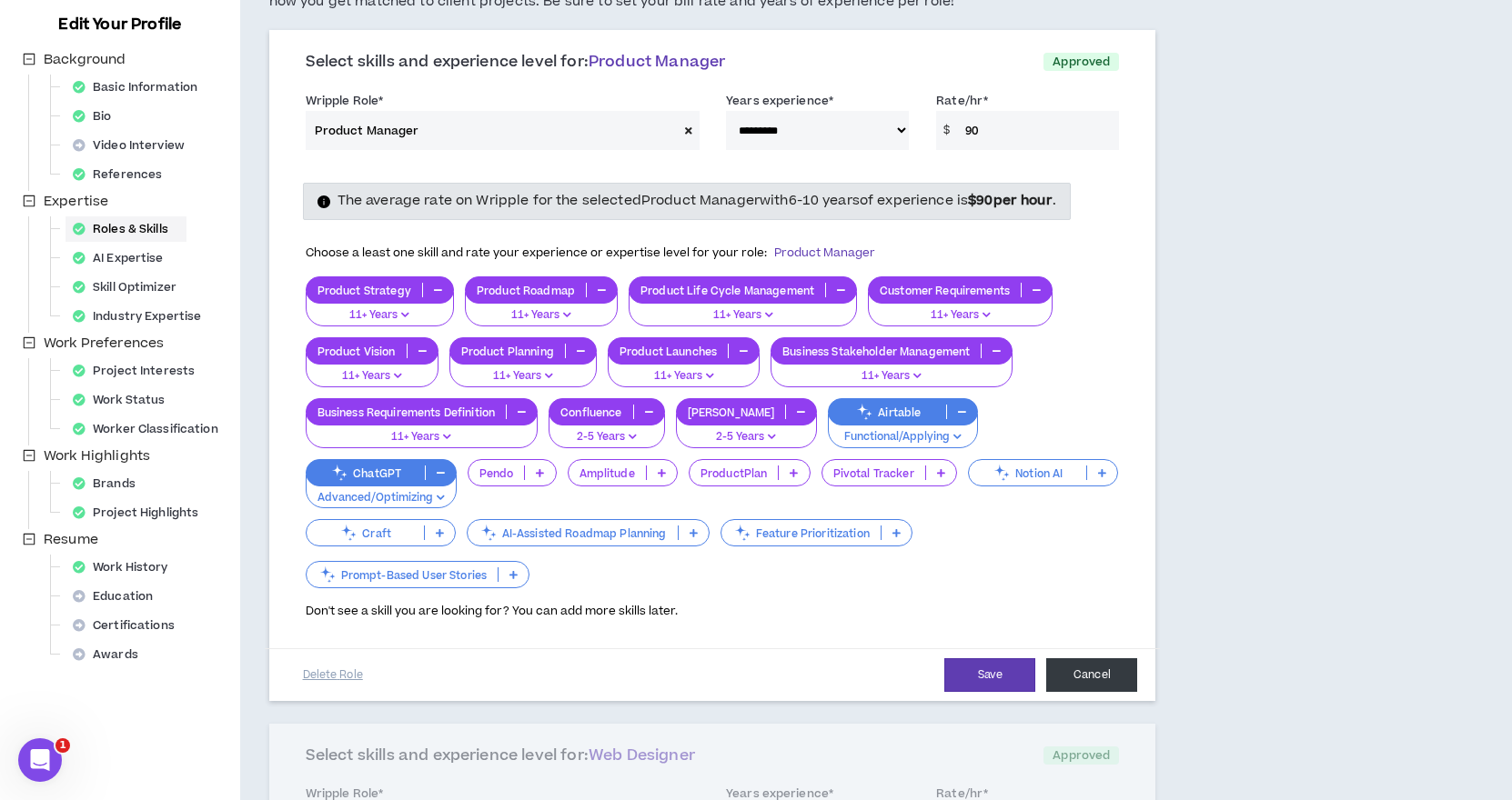
click at [1101, 658] on button "Cancel" at bounding box center [1091, 675] width 91 height 34
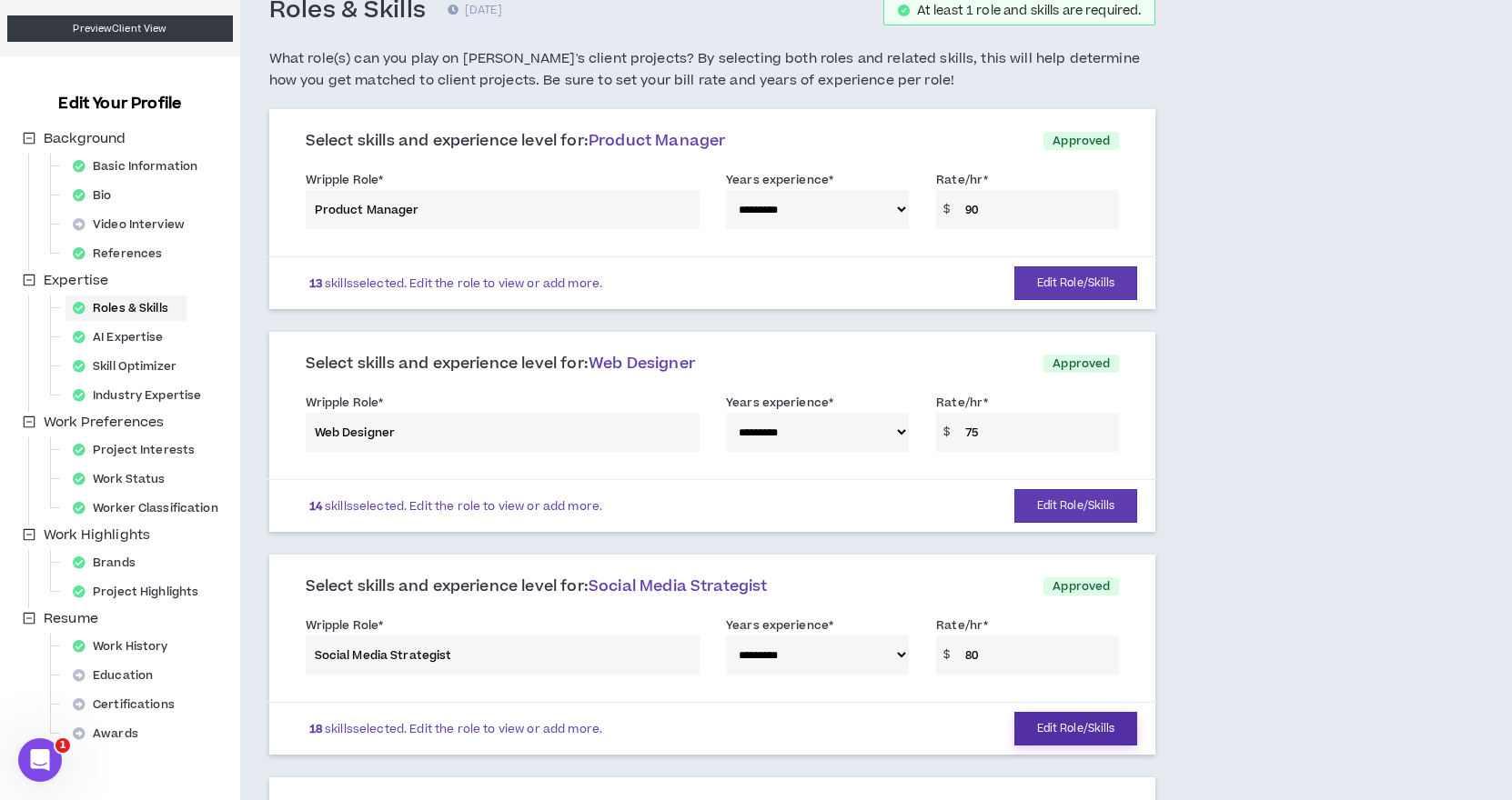
scroll to position [0, 0]
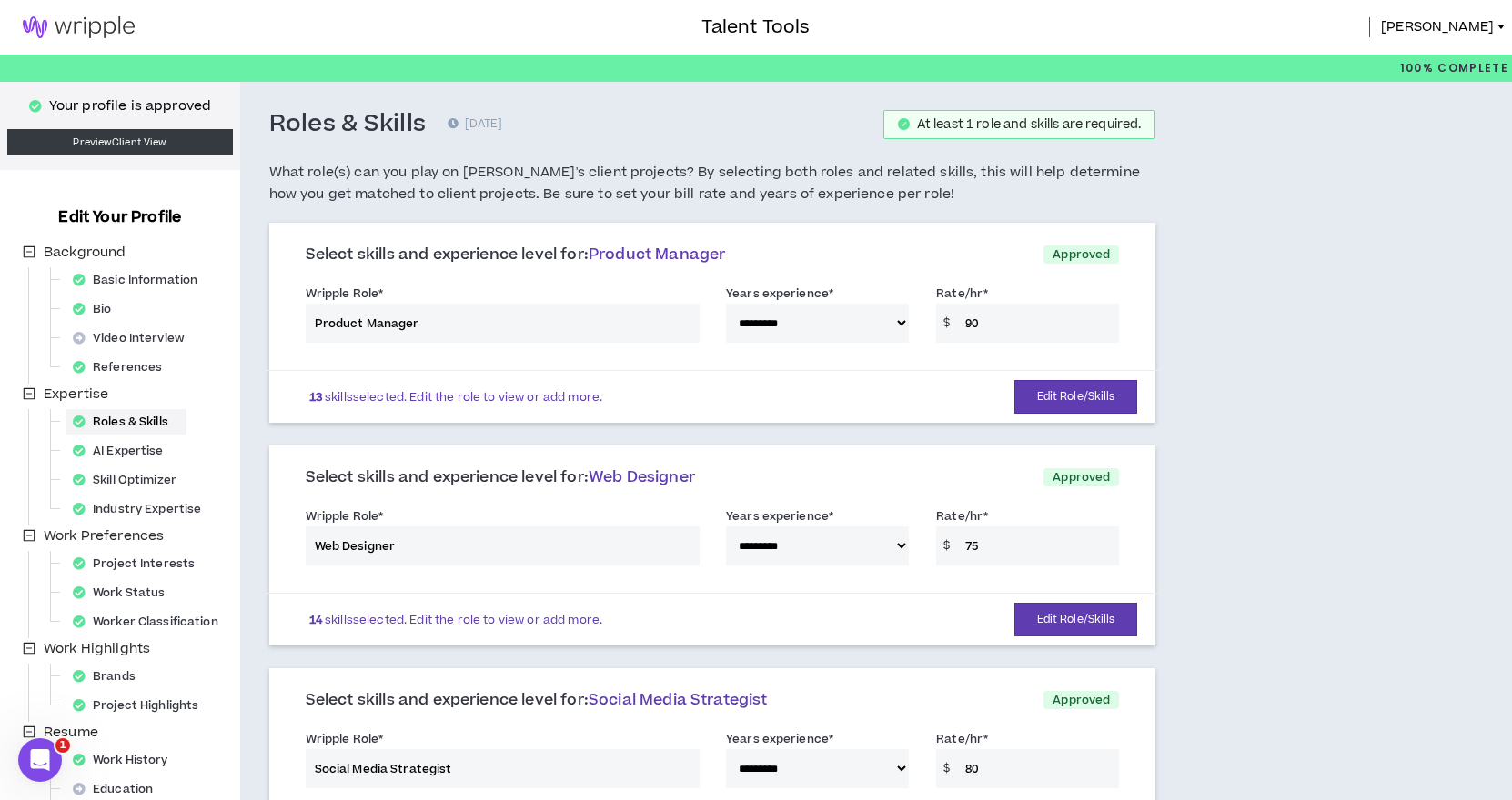
click at [78, 27] on img at bounding box center [79, 27] width 157 height 22
